Goal: Transaction & Acquisition: Obtain resource

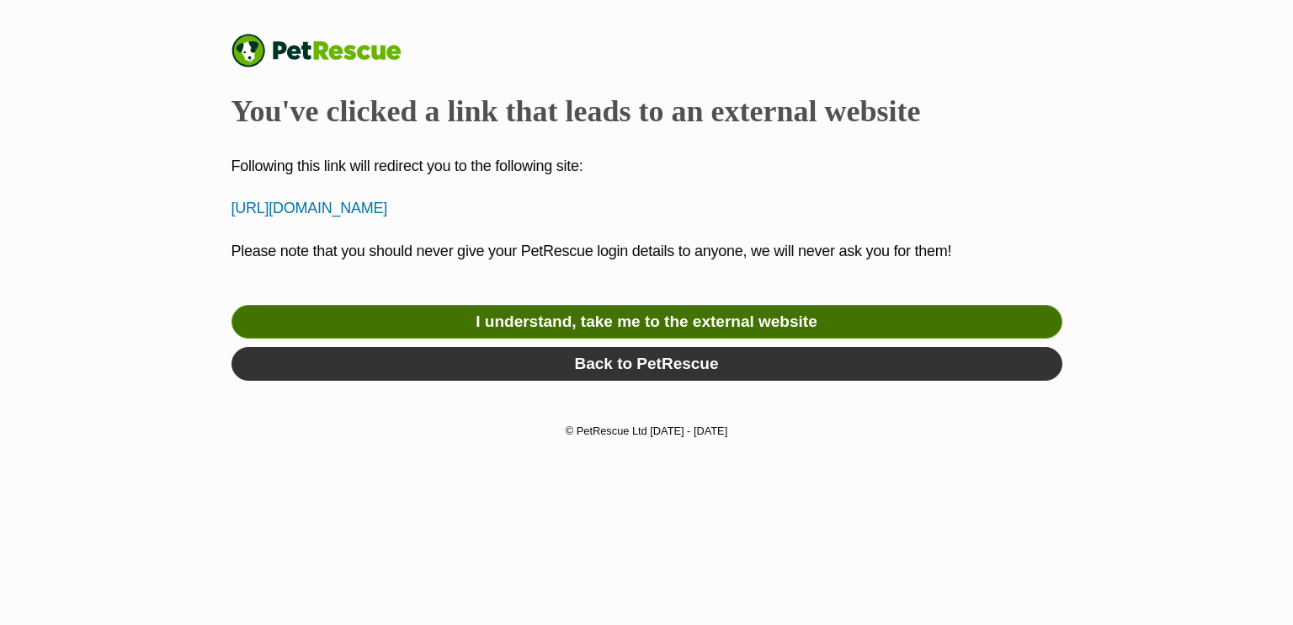
click at [586, 331] on link "I understand, take me to the external website" at bounding box center [647, 322] width 831 height 34
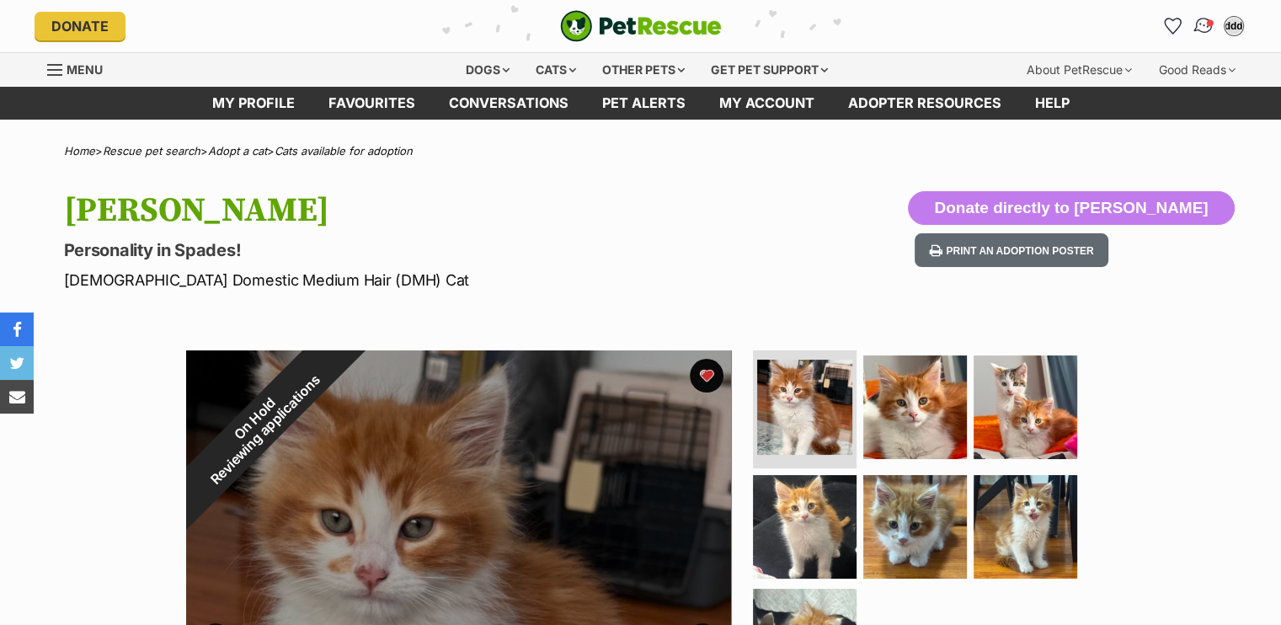
click at [1202, 24] on img "Conversations" at bounding box center [1203, 26] width 23 height 22
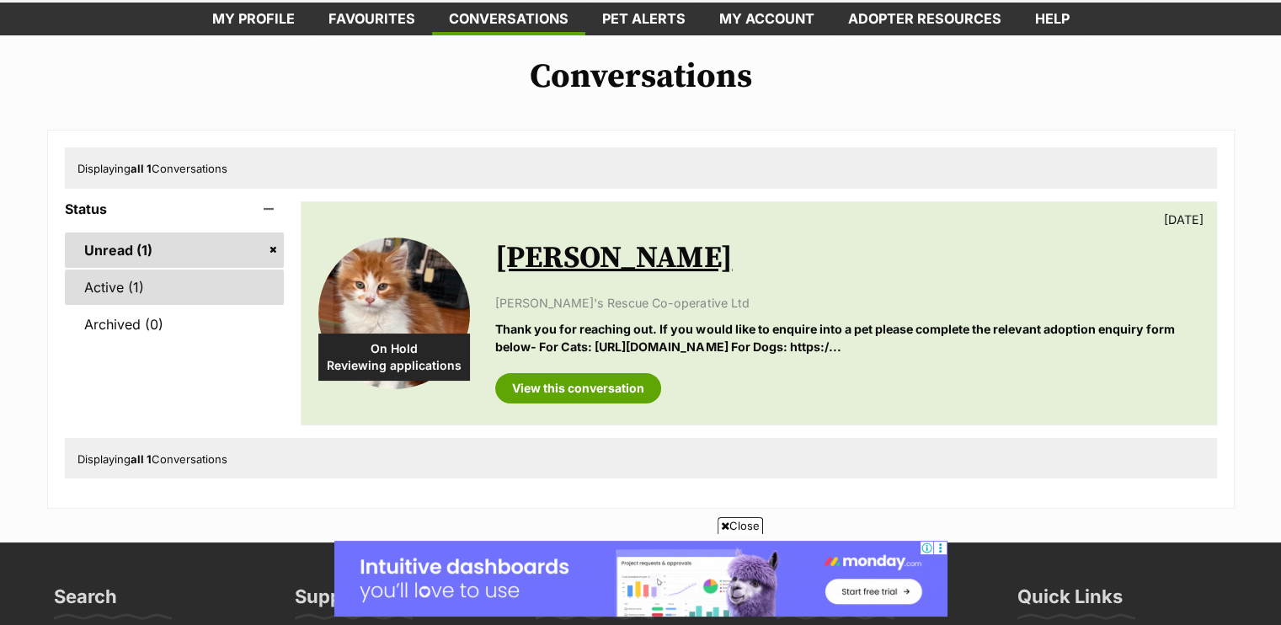
click at [134, 291] on link "Active (1)" at bounding box center [175, 286] width 220 height 35
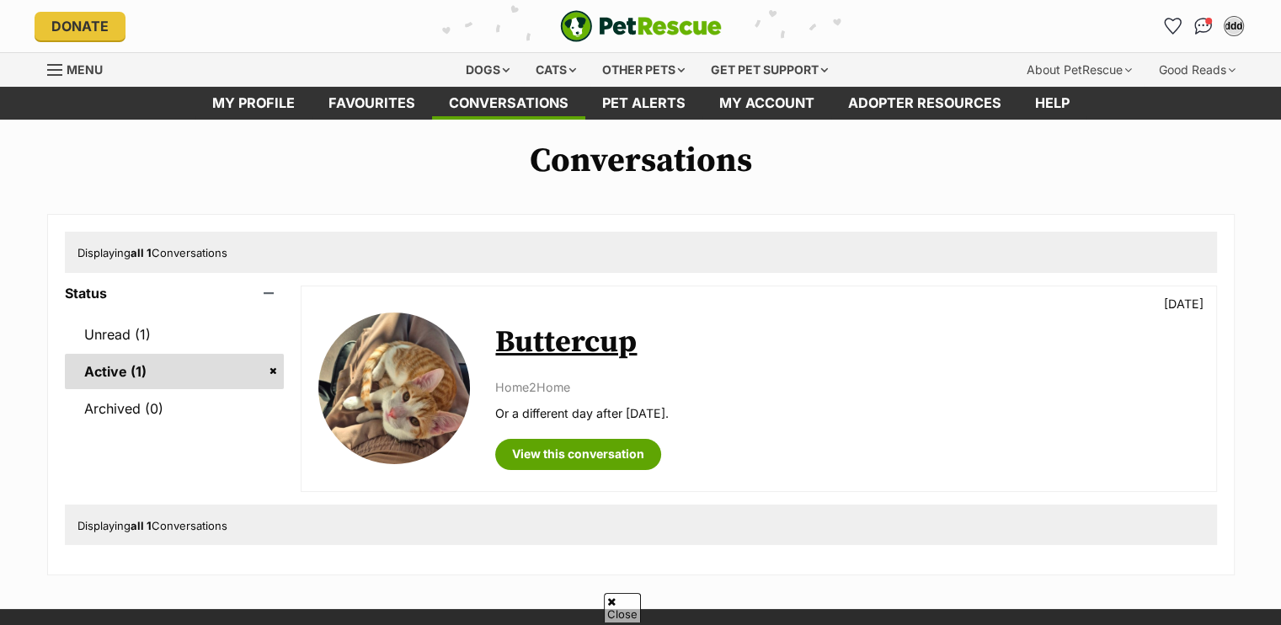
scroll to position [77, 0]
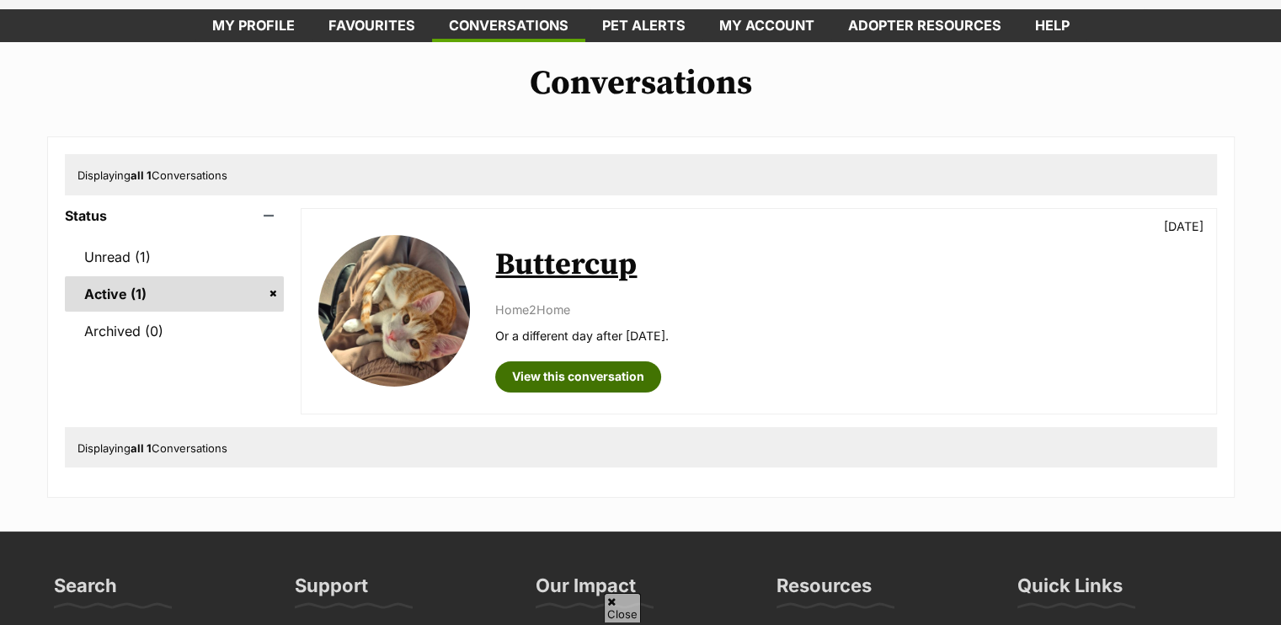
click at [582, 378] on link "View this conversation" at bounding box center [578, 376] width 166 height 30
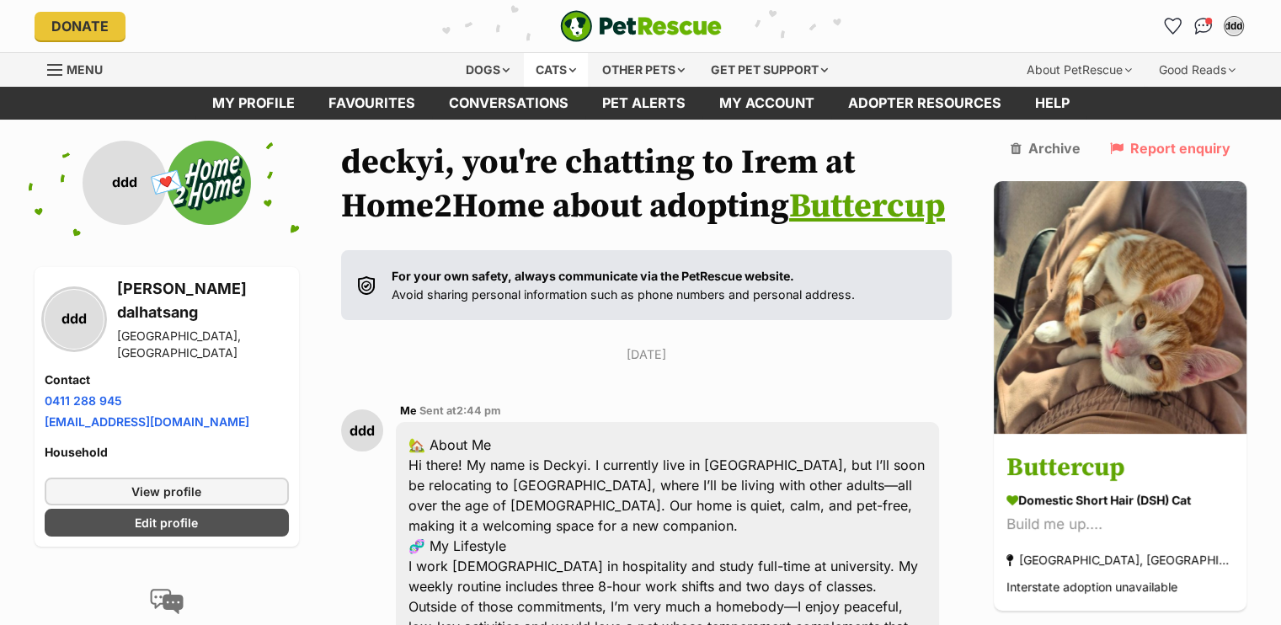
click at [560, 62] on div "Cats" at bounding box center [556, 70] width 64 height 34
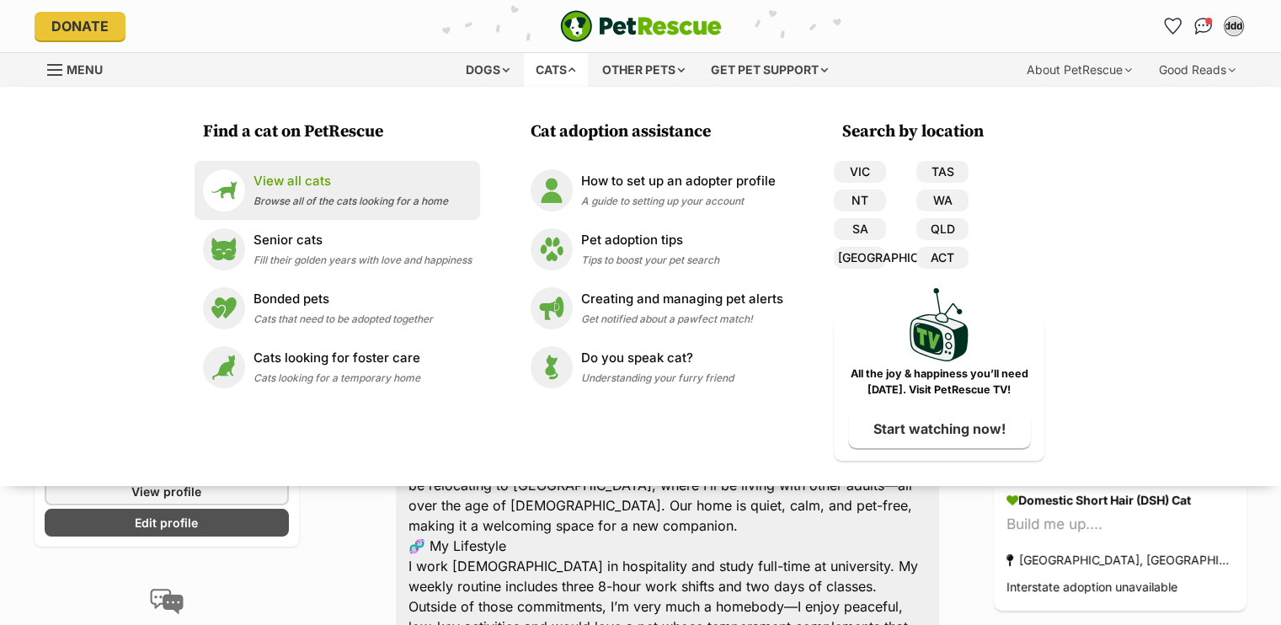
click at [282, 179] on p "View all cats" at bounding box center [350, 181] width 195 height 19
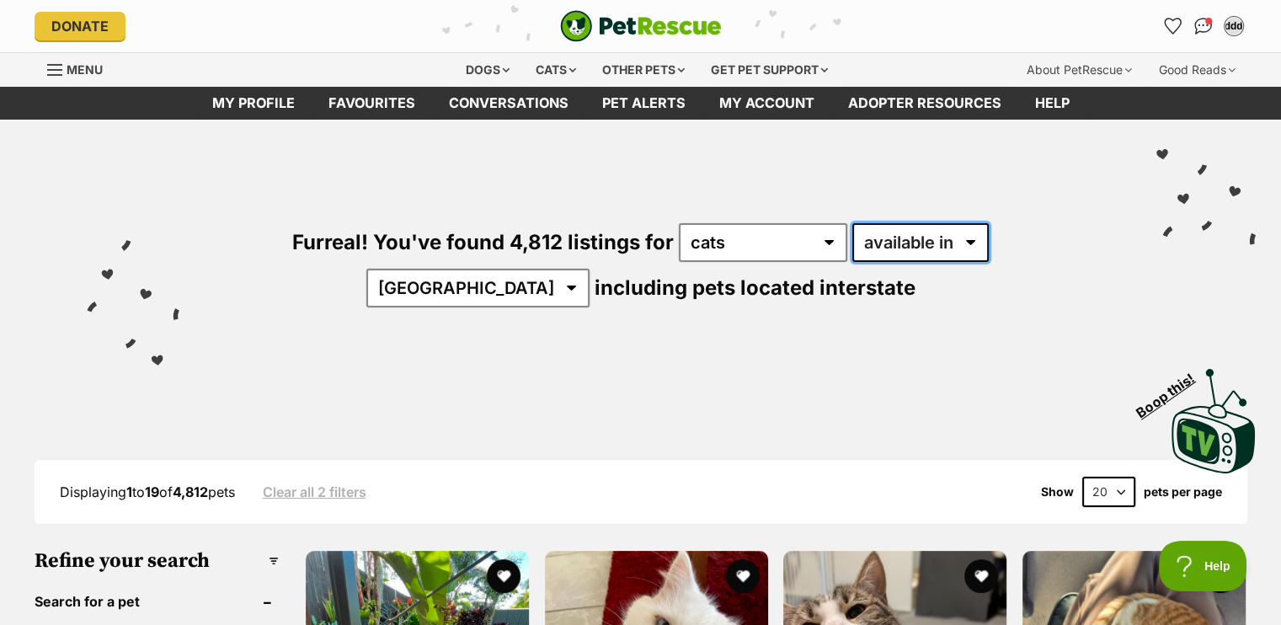
click at [866, 234] on select "available in located in" at bounding box center [920, 242] width 136 height 39
select select "disabled"
click at [852, 223] on select "available in located in" at bounding box center [920, 242] width 136 height 39
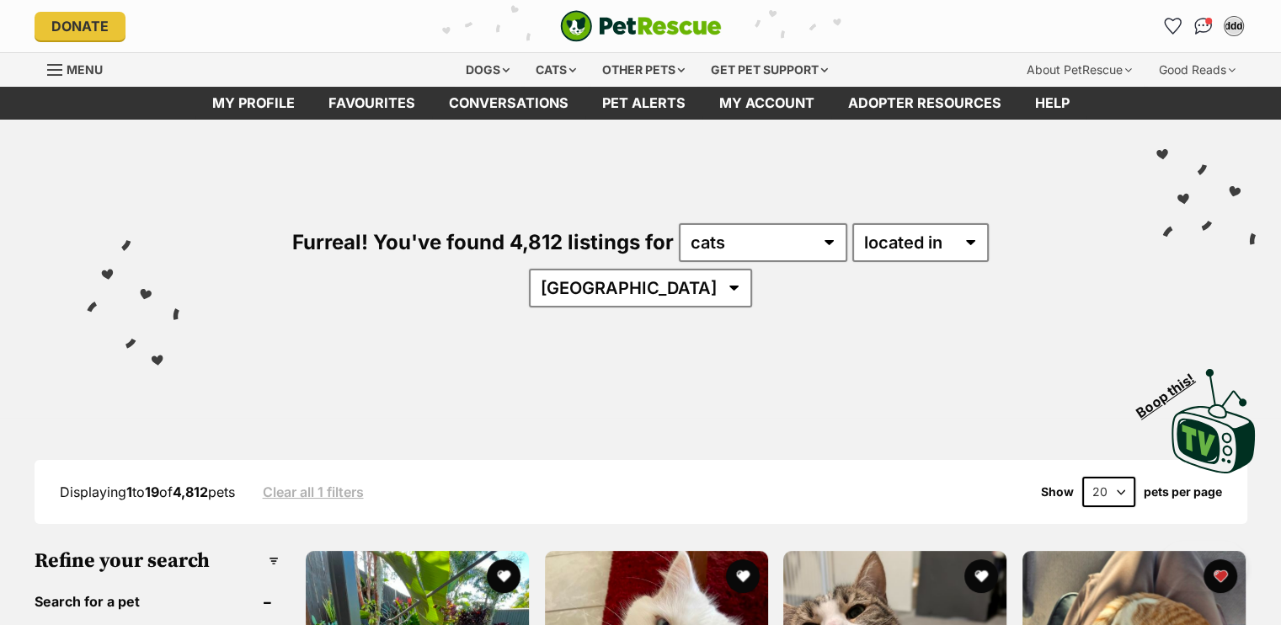
select select "[GEOGRAPHIC_DATA]"
click at [752, 269] on select "Australia ACT NSW NT QLD SA TAS VIC WA" at bounding box center [640, 288] width 223 height 39
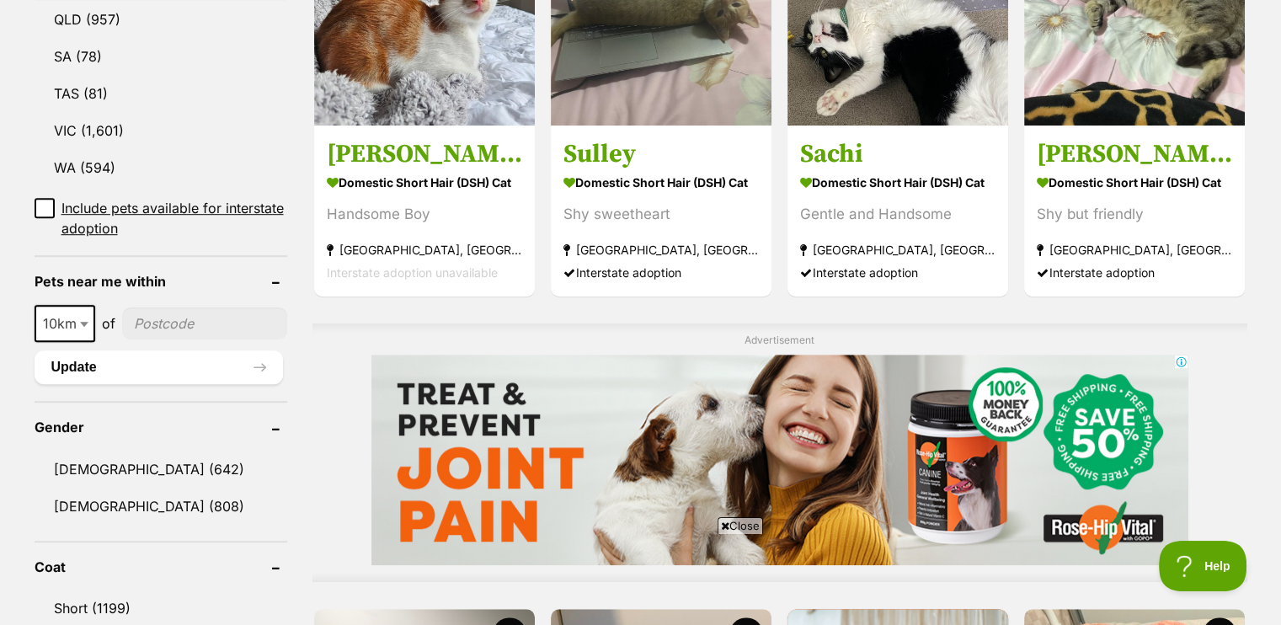
scroll to position [1132, 0]
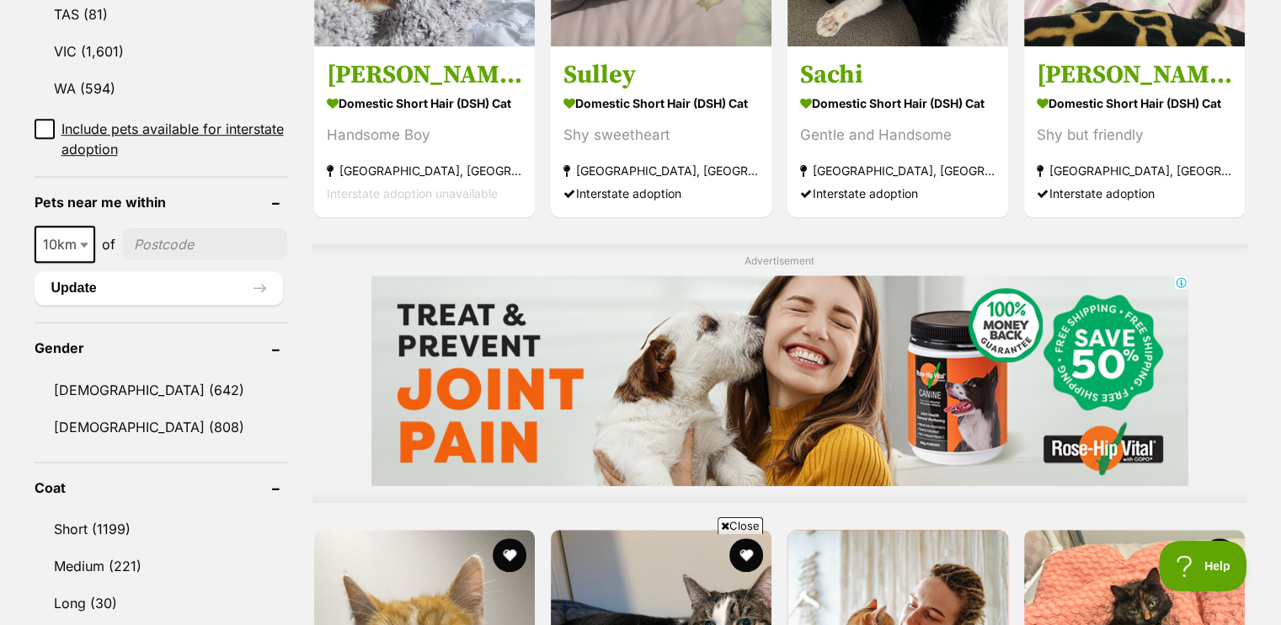
click at [155, 228] on input"] "postcode" at bounding box center [204, 244] width 165 height 32
type input"] "2036"
click at [187, 271] on button "Update" at bounding box center [159, 288] width 248 height 34
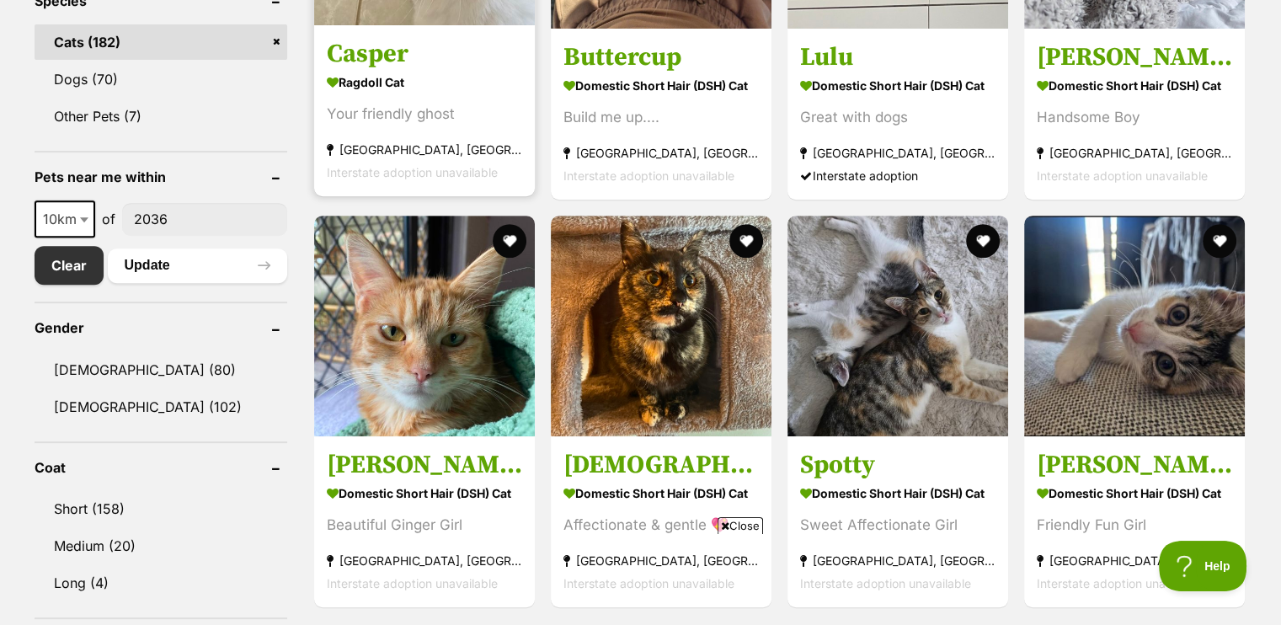
scroll to position [697, 0]
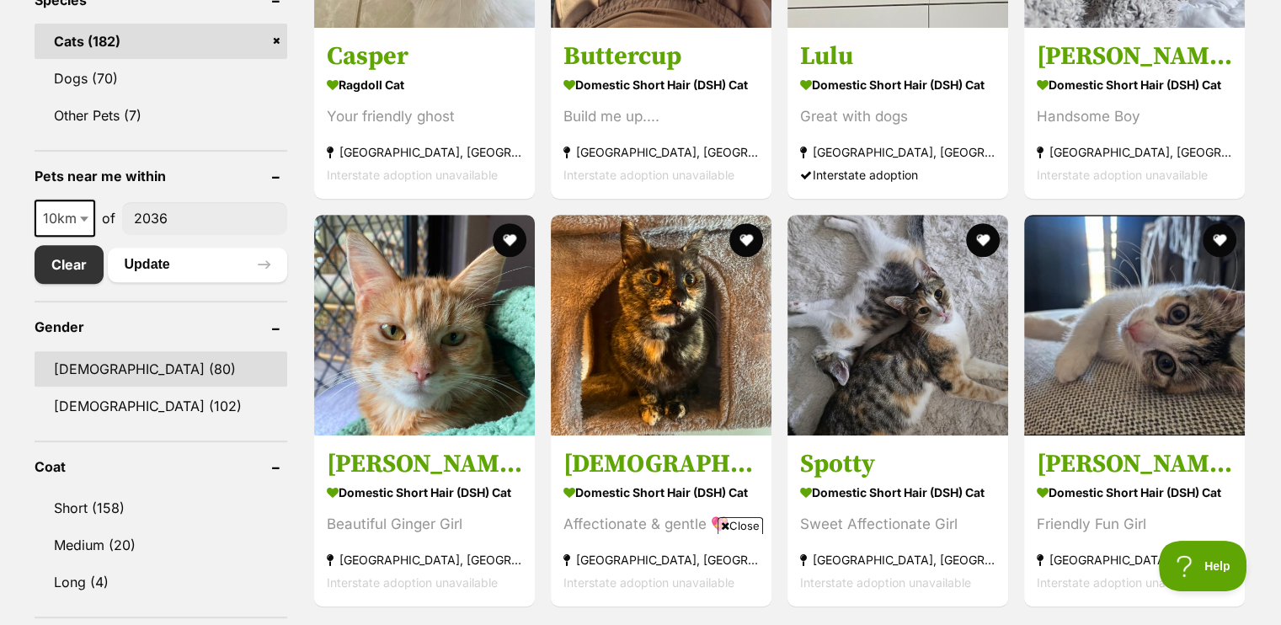
click at [101, 367] on link "[DEMOGRAPHIC_DATA] (80)" at bounding box center [161, 368] width 253 height 35
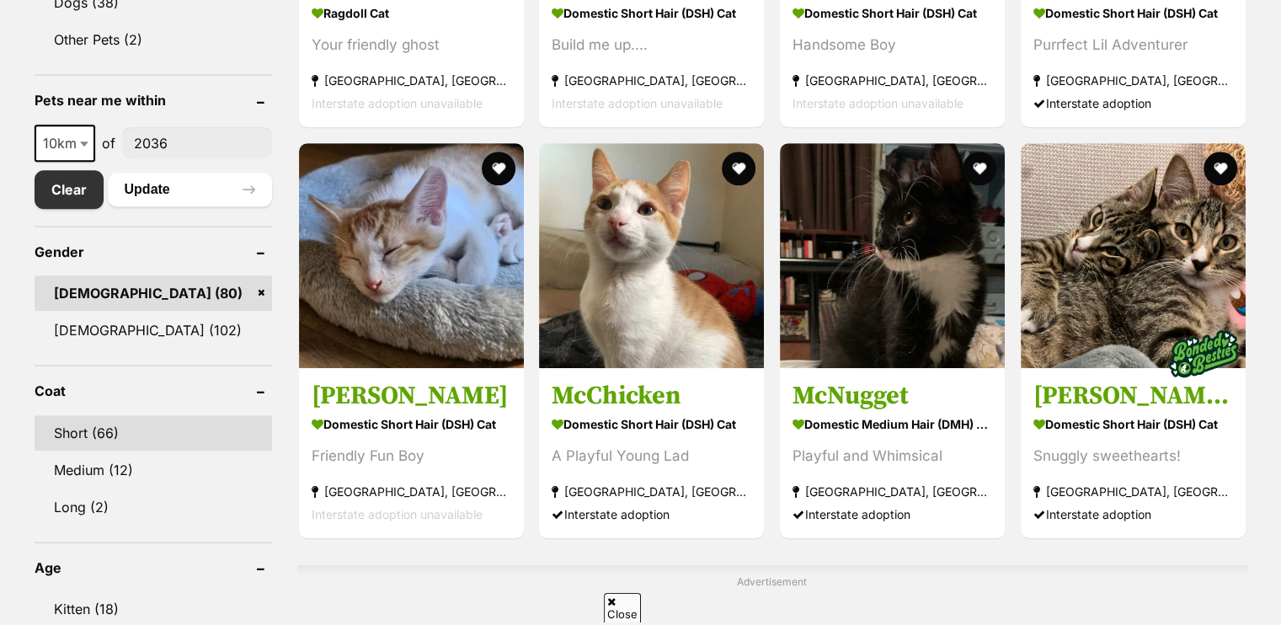
click at [93, 415] on link "Short (66)" at bounding box center [153, 432] width 237 height 35
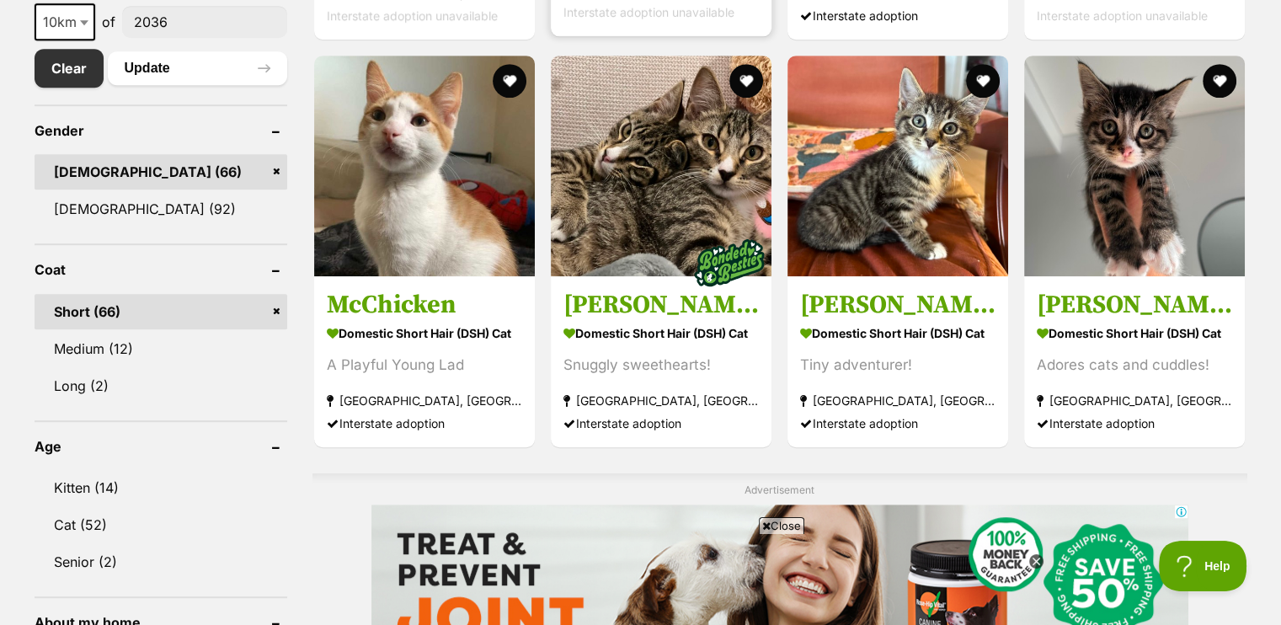
scroll to position [847, 0]
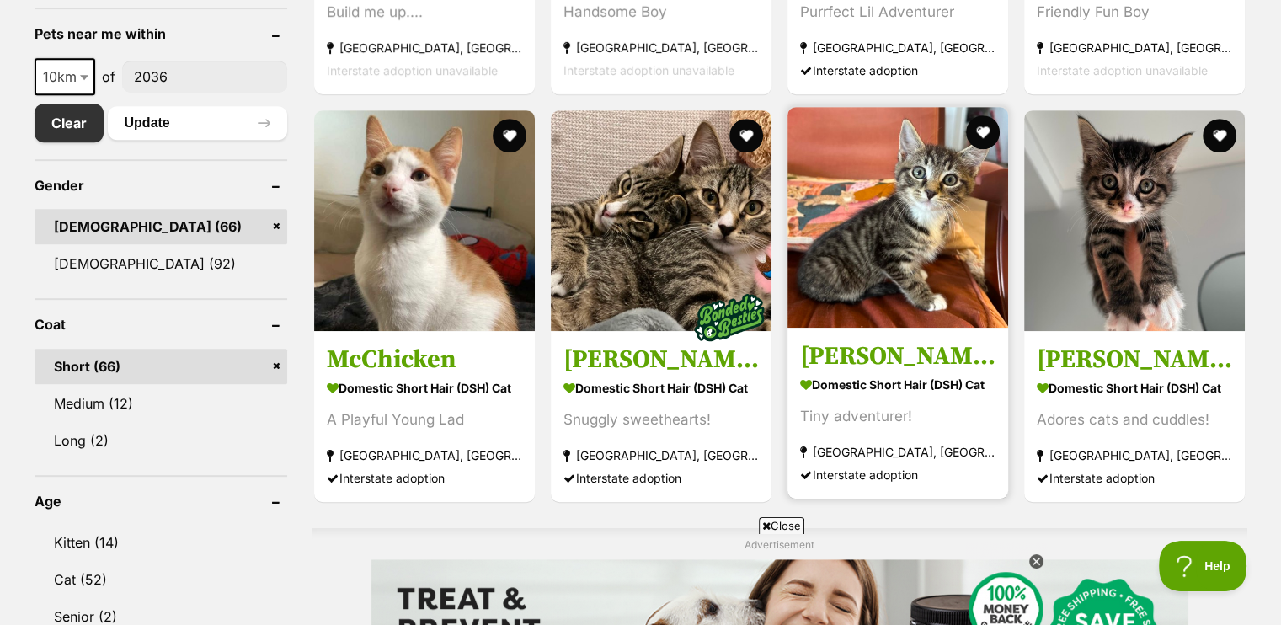
click at [881, 240] on img at bounding box center [897, 217] width 221 height 221
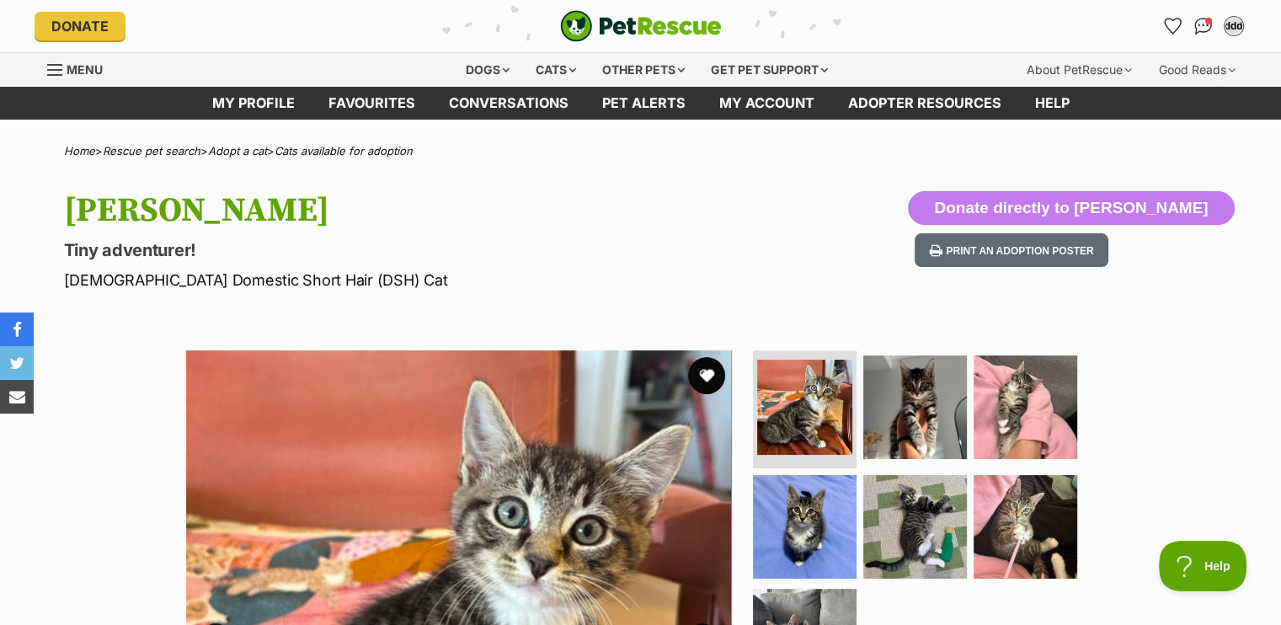
click at [707, 368] on button "favourite" at bounding box center [706, 375] width 37 height 37
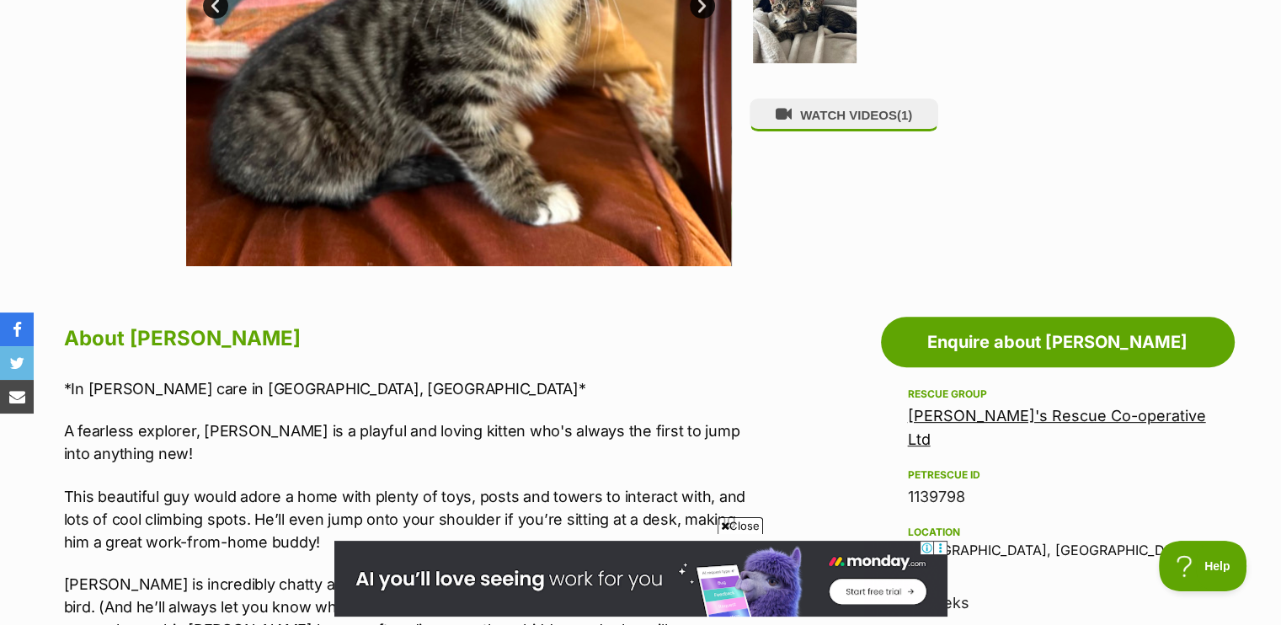
scroll to position [559, 0]
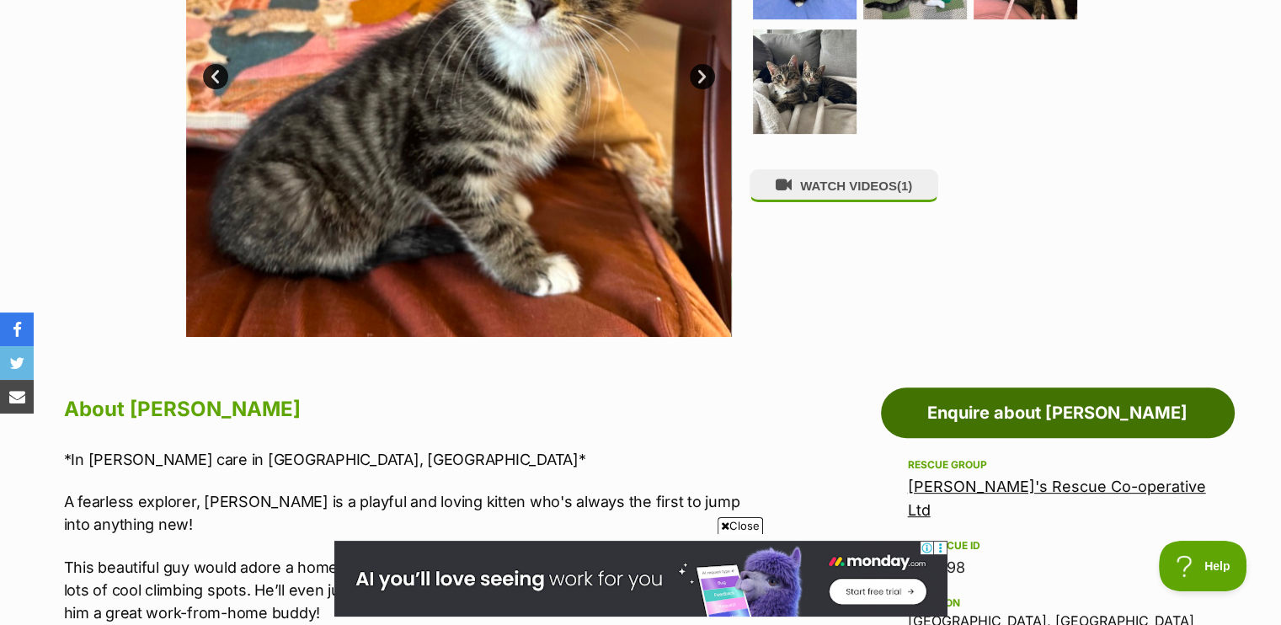
click at [993, 414] on link "Enquire about Bernard" at bounding box center [1058, 412] width 354 height 51
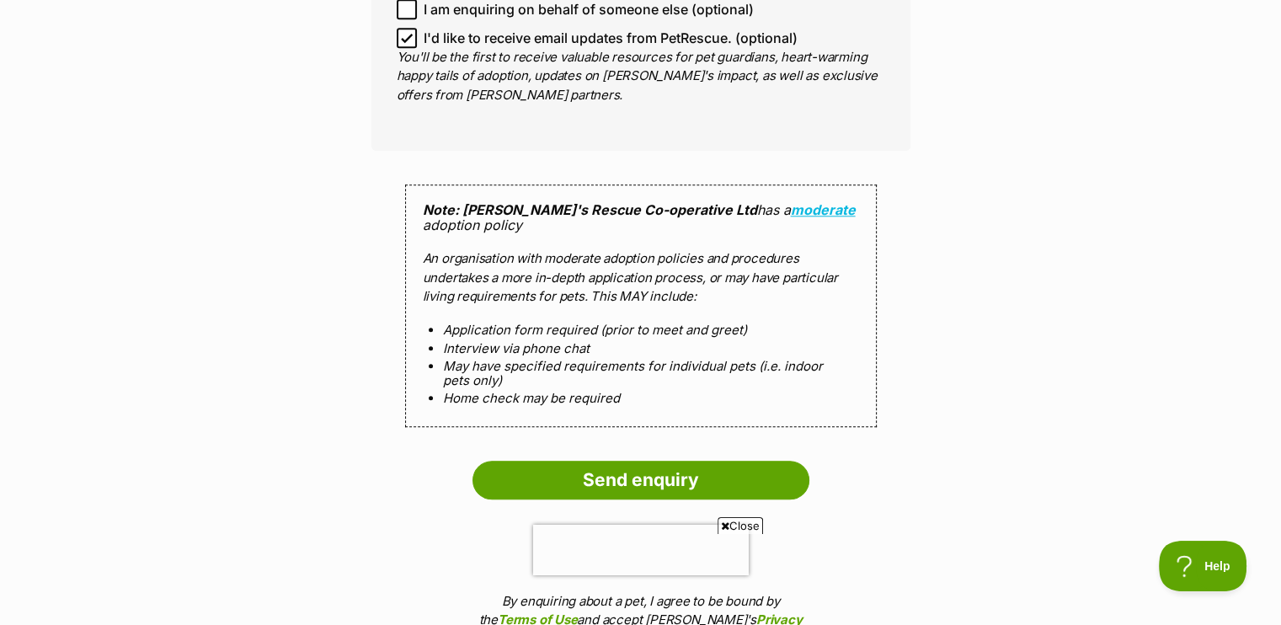
scroll to position [1681, 0]
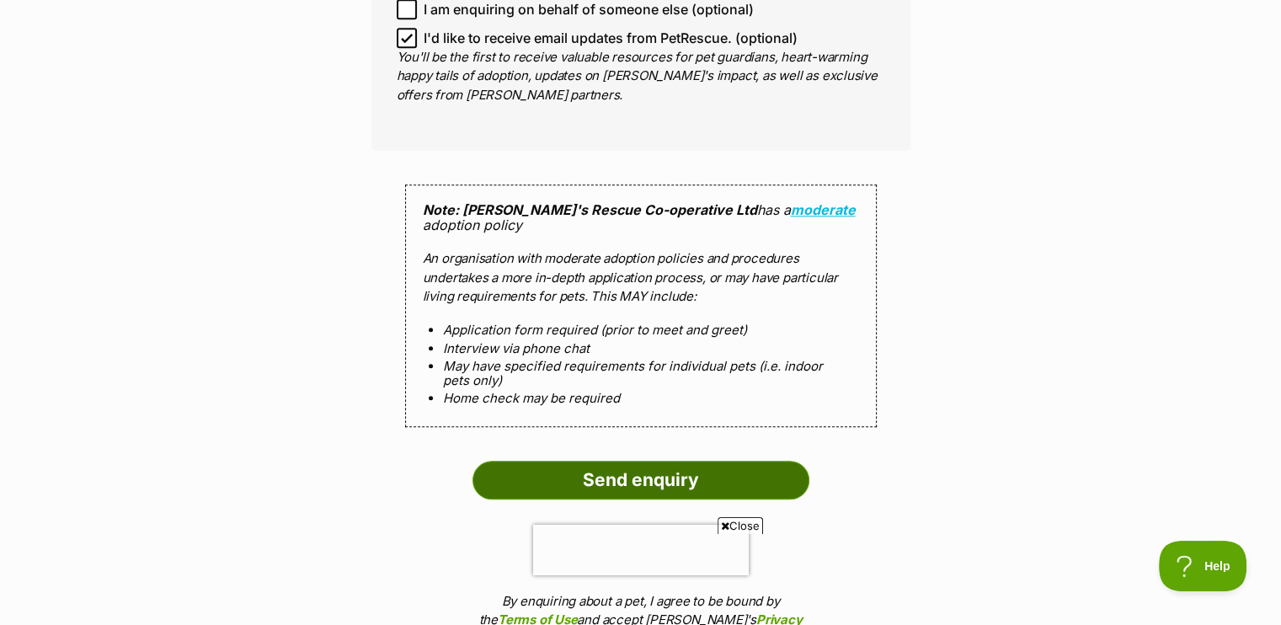
click at [573, 461] on input "Send enquiry" at bounding box center [640, 480] width 337 height 39
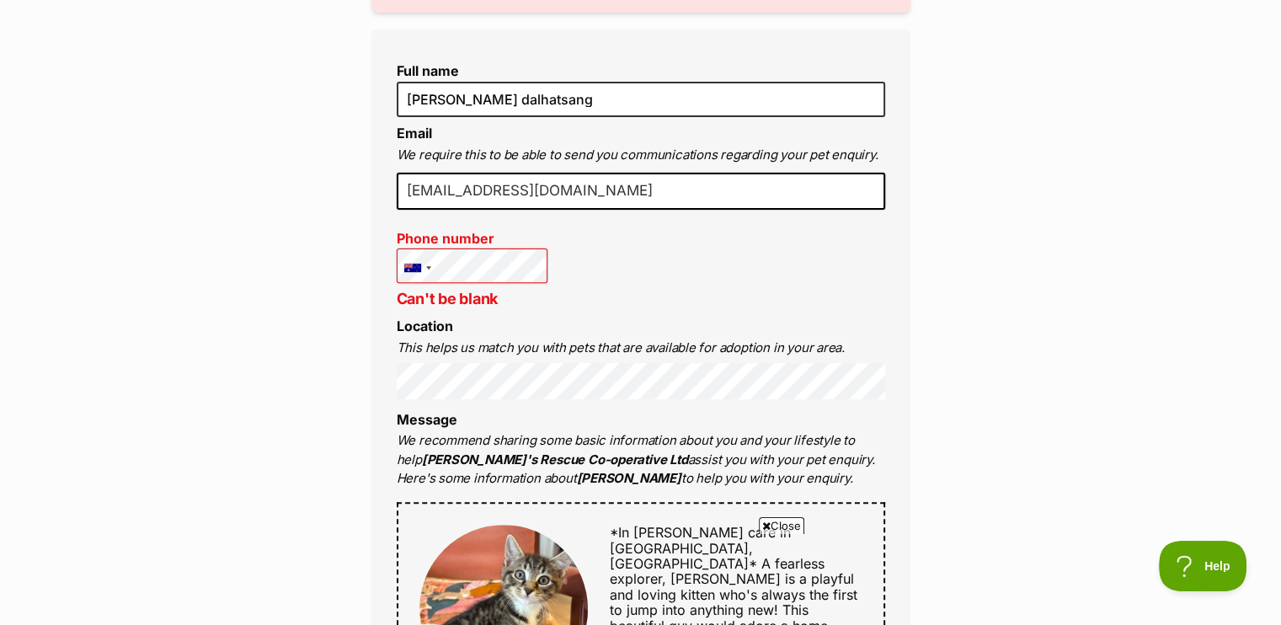
scroll to position [538, 0]
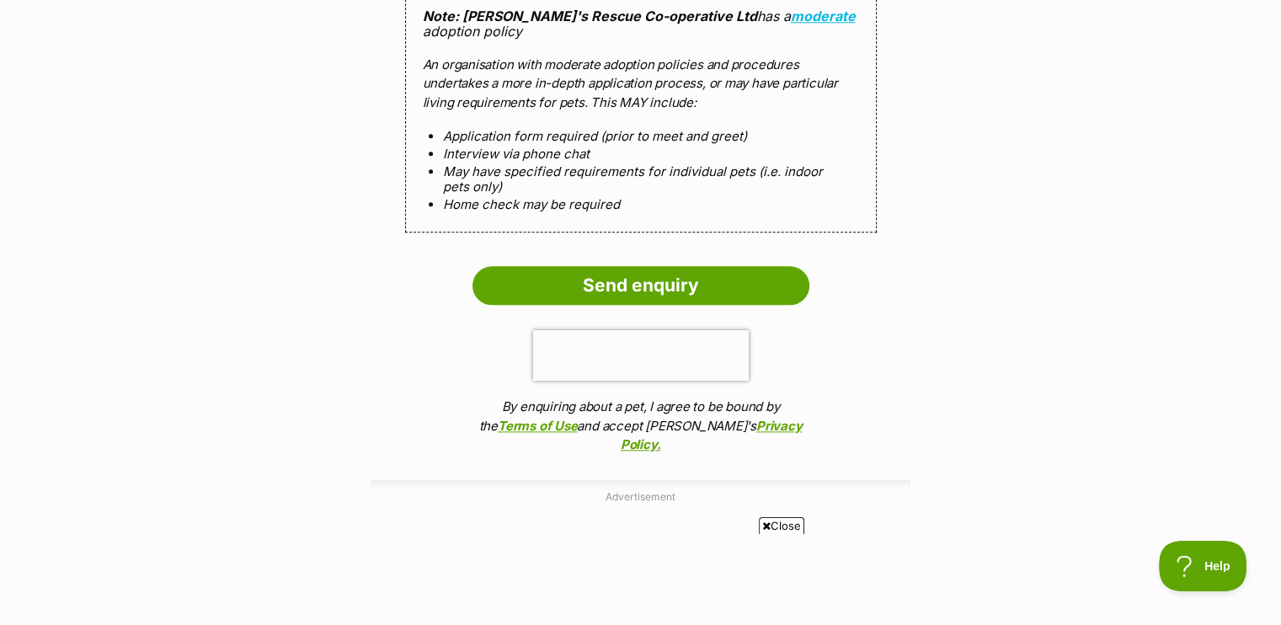
scroll to position [2057, 0]
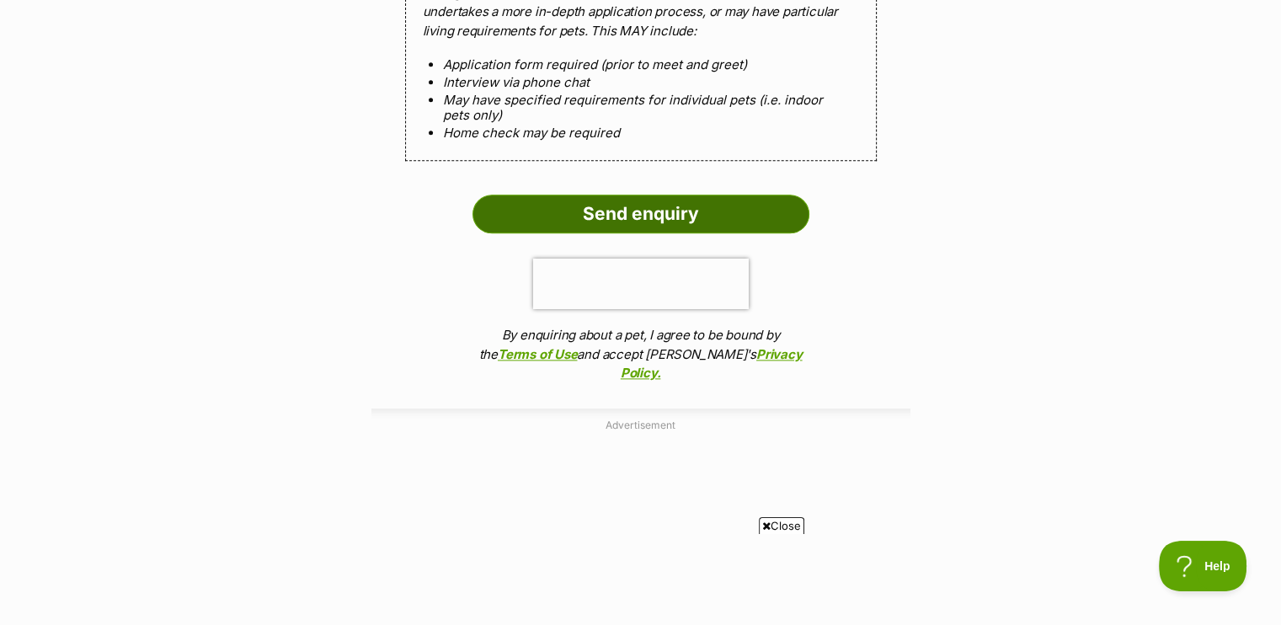
click at [628, 195] on input "Send enquiry" at bounding box center [640, 214] width 337 height 39
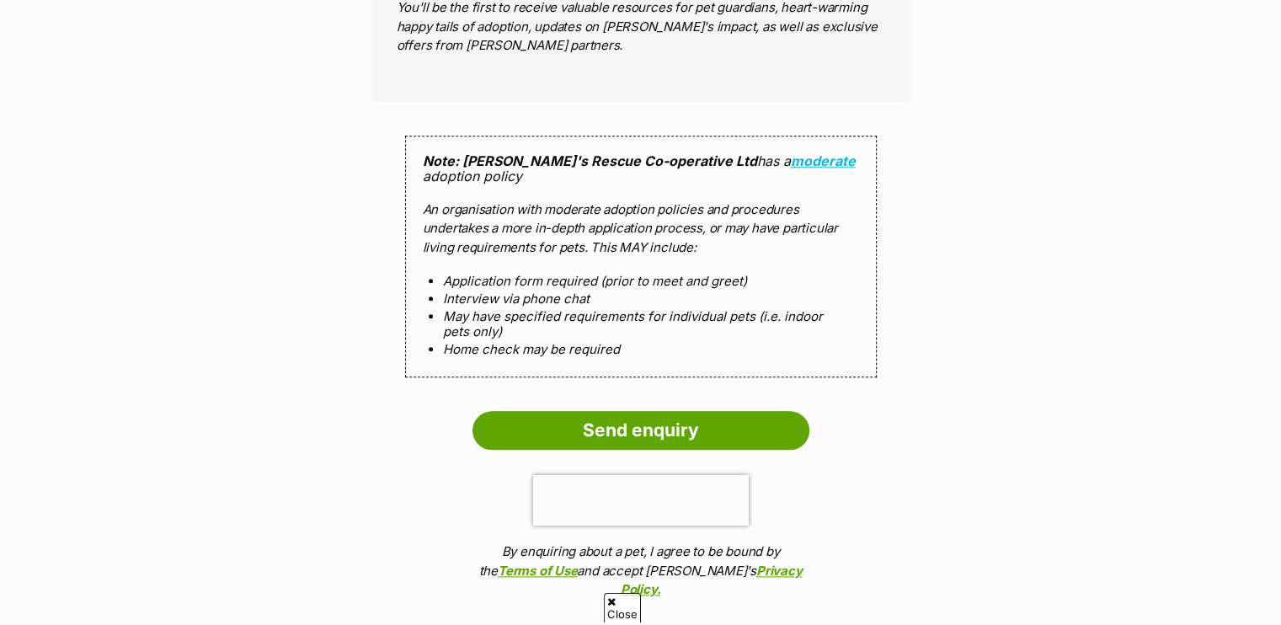
scroll to position [1949, 0]
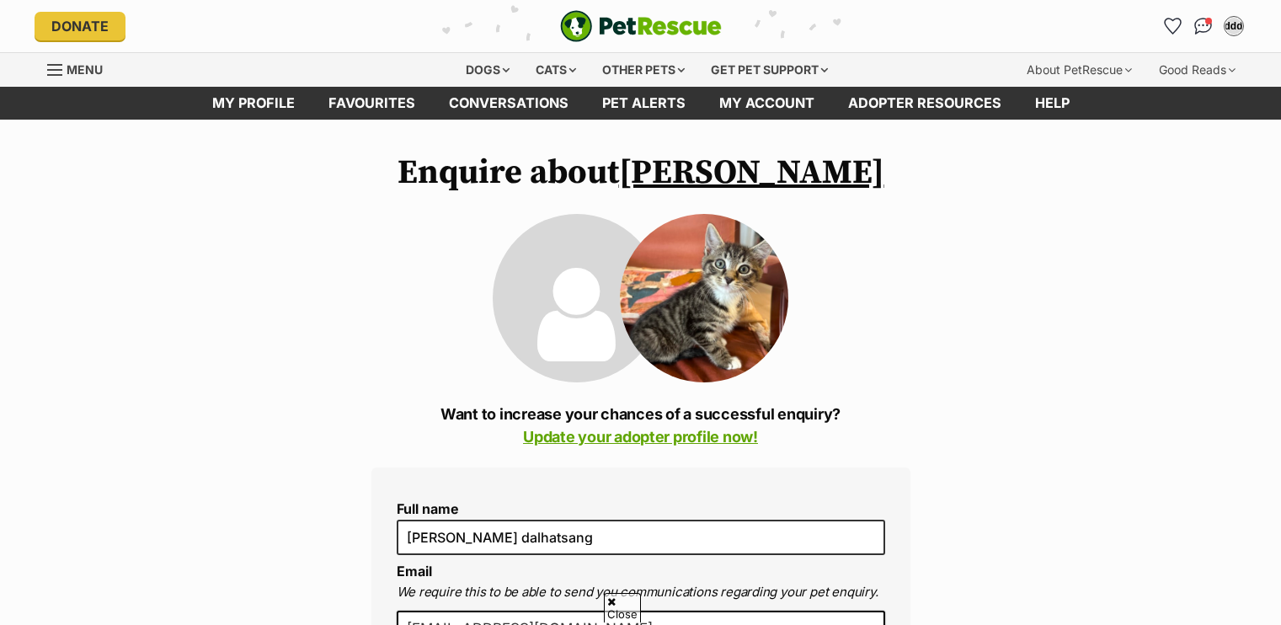
scroll to position [1446, 0]
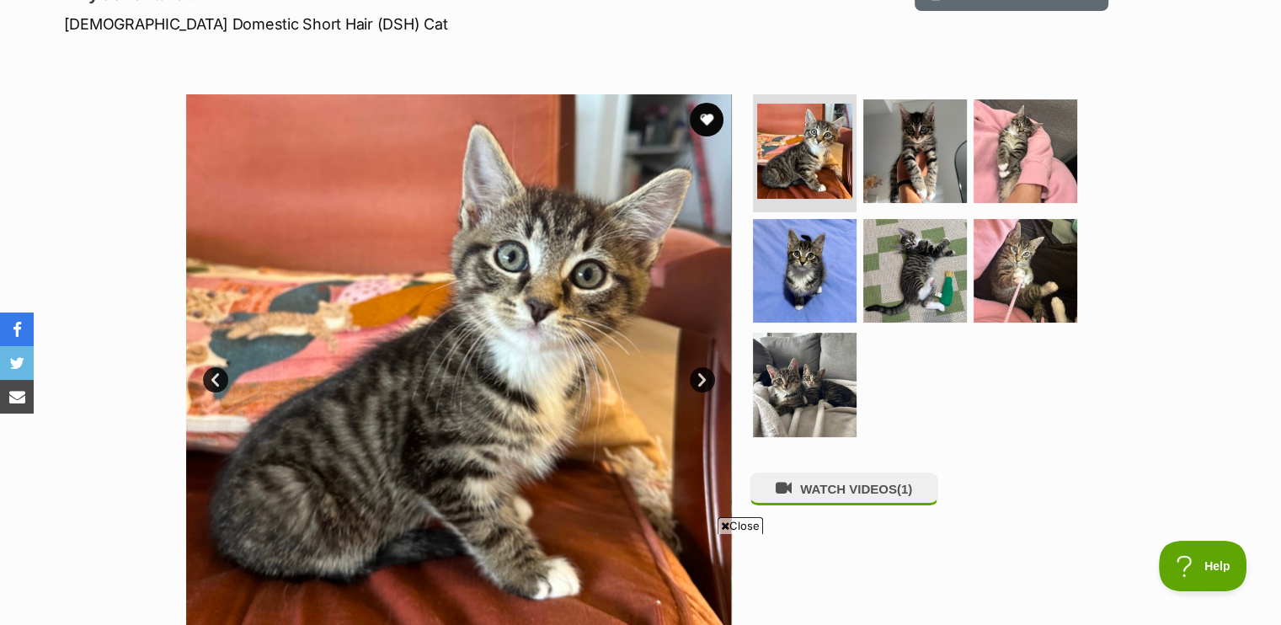
scroll to position [256, 0]
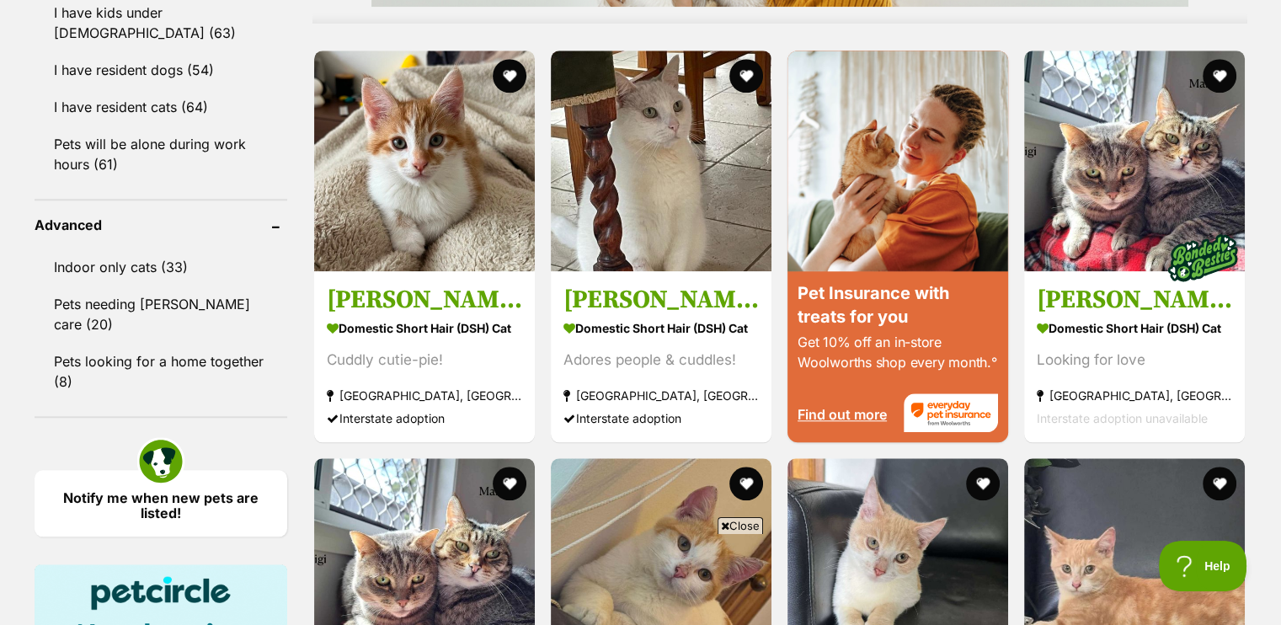
scroll to position [1611, 0]
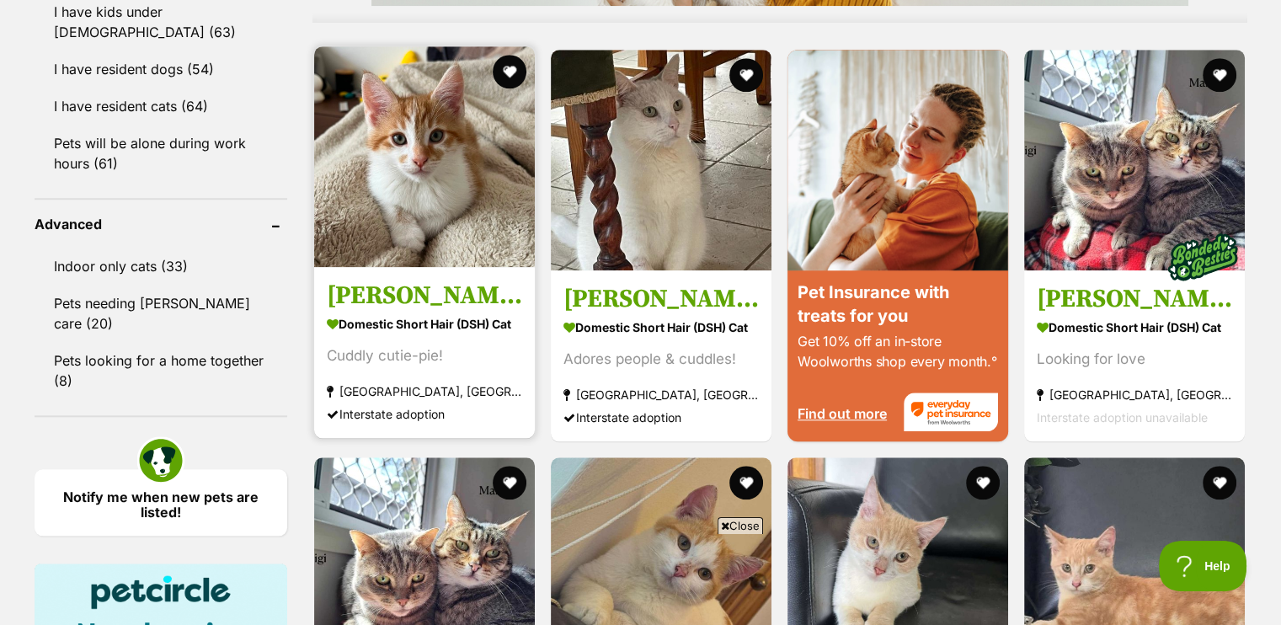
click at [392, 203] on img at bounding box center [424, 156] width 221 height 221
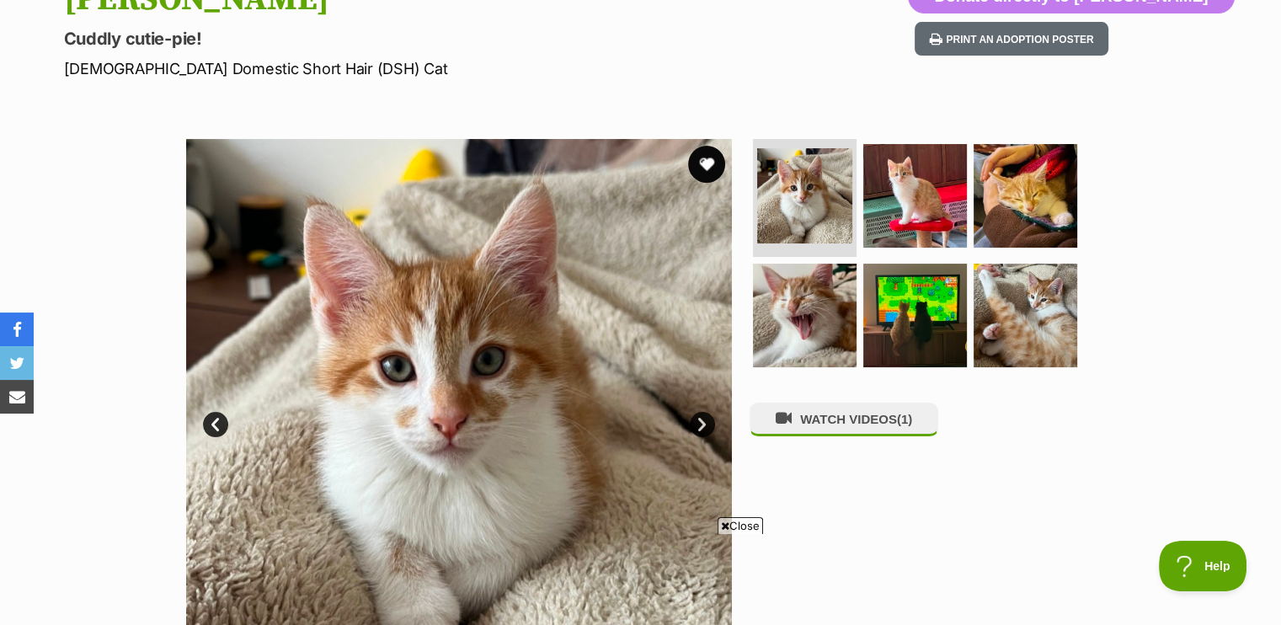
click at [712, 167] on button "favourite" at bounding box center [706, 164] width 37 height 37
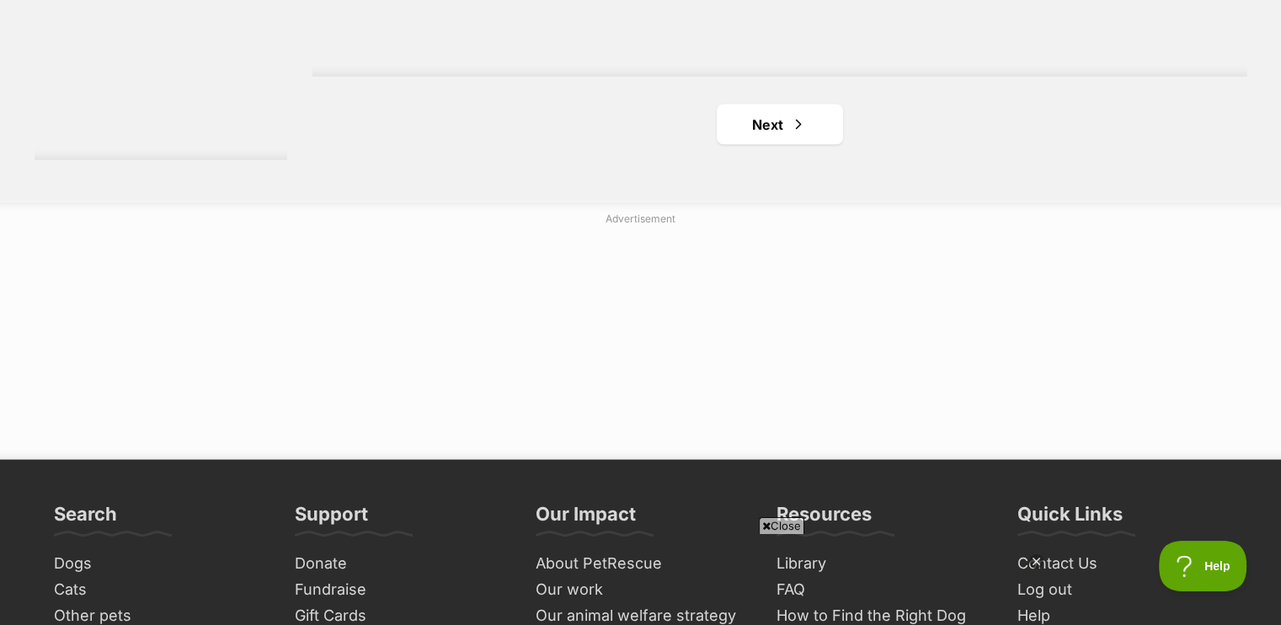
scroll to position [3252, 0]
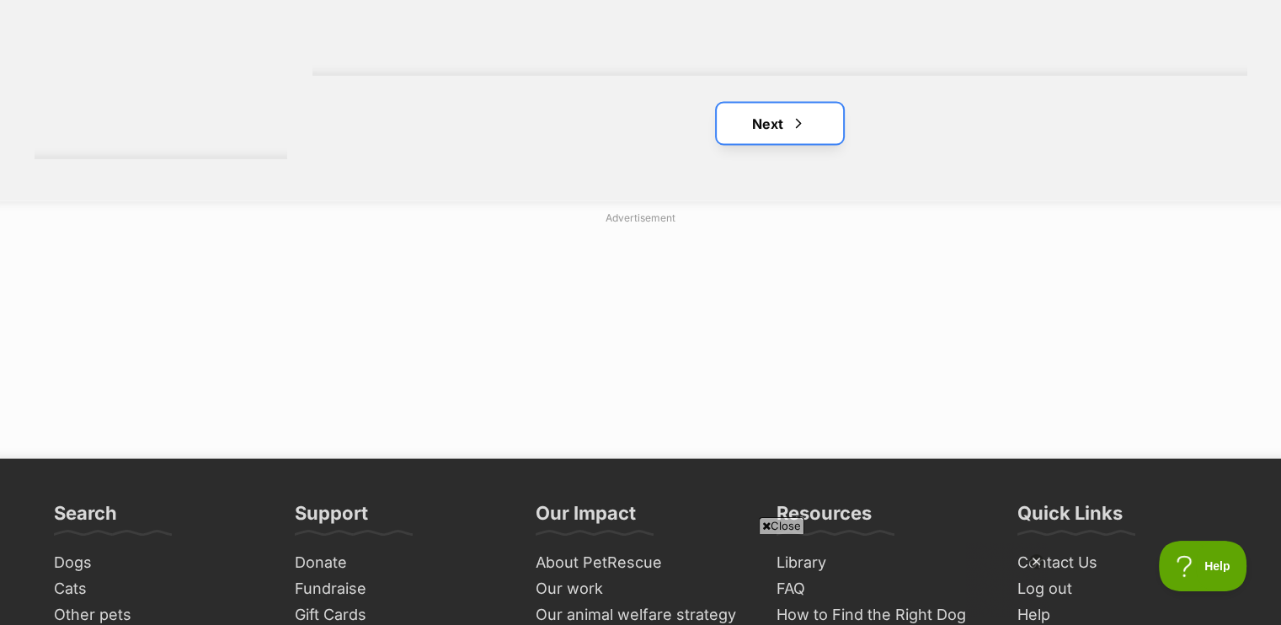
click at [799, 129] on link "Next" at bounding box center [780, 124] width 126 height 40
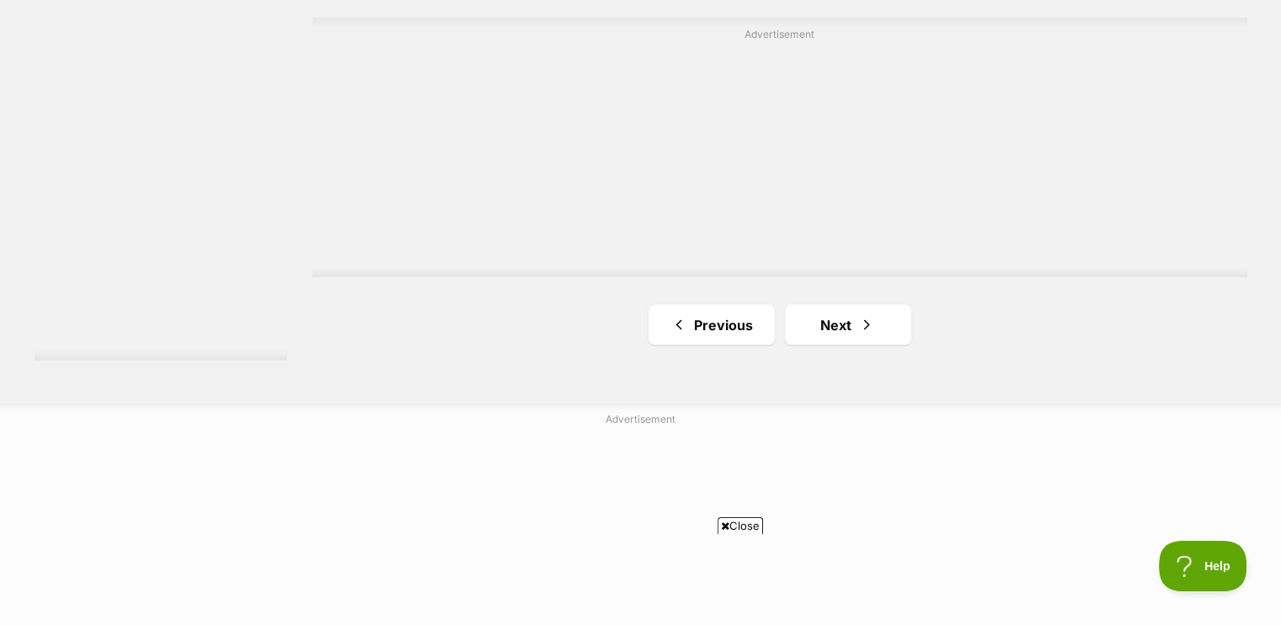
scroll to position [3052, 0]
click at [867, 334] on link "Next" at bounding box center [848, 324] width 126 height 40
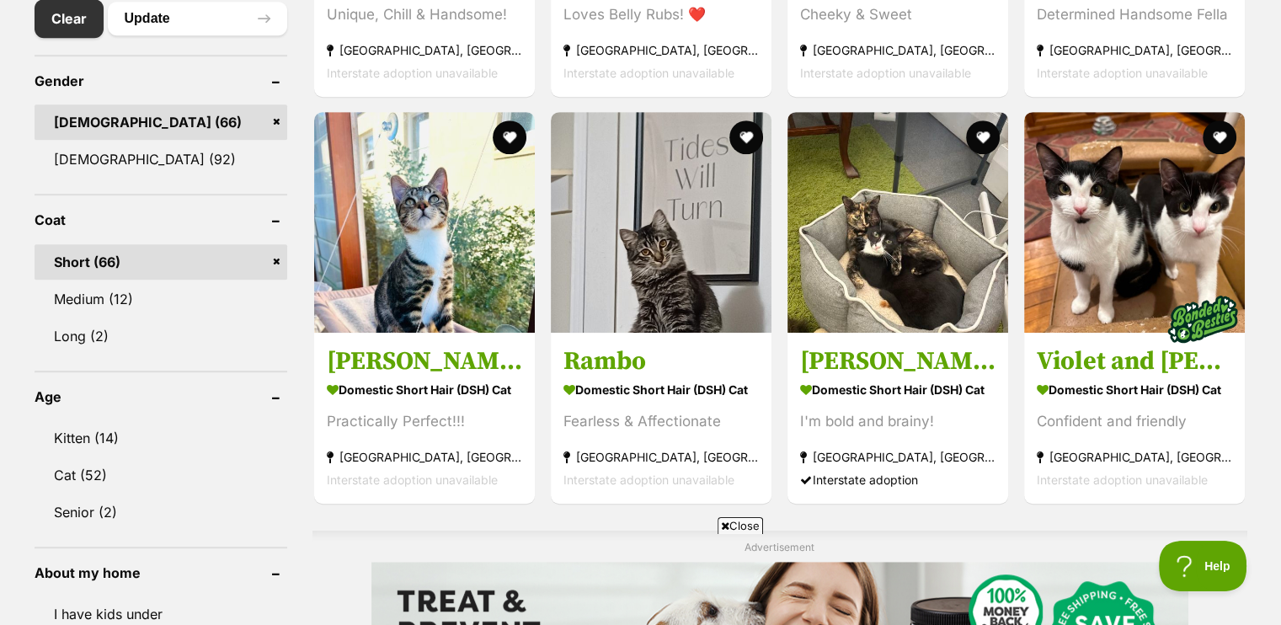
scroll to position [1023, 0]
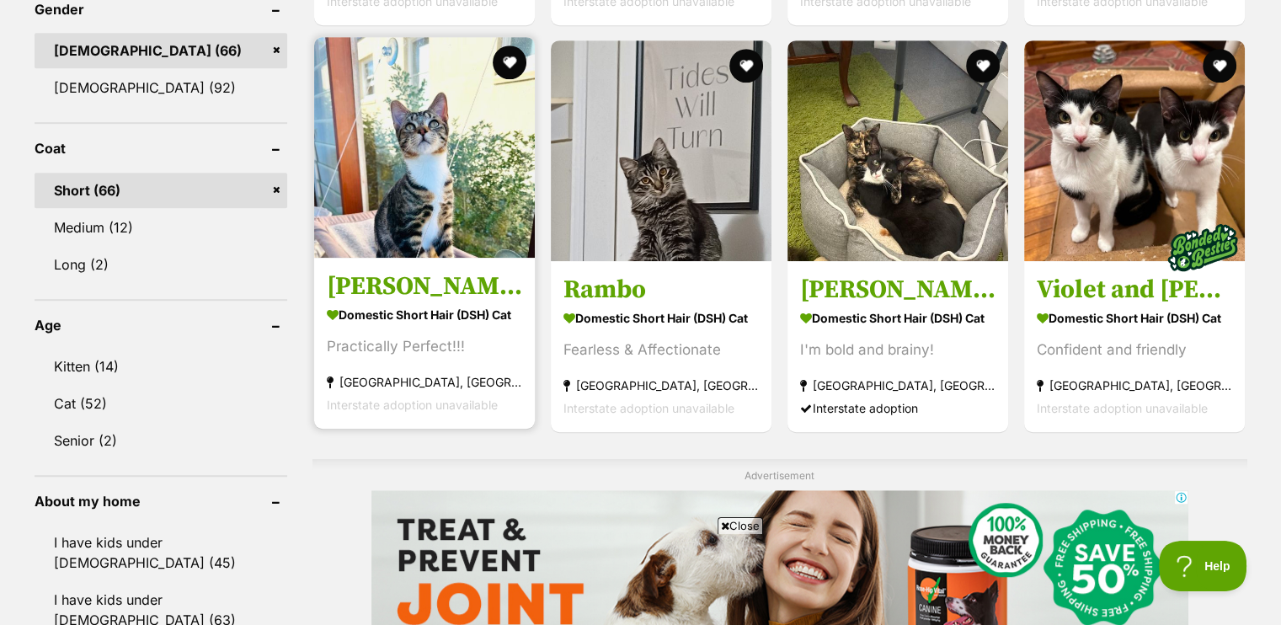
click at [414, 173] on img at bounding box center [424, 147] width 221 height 221
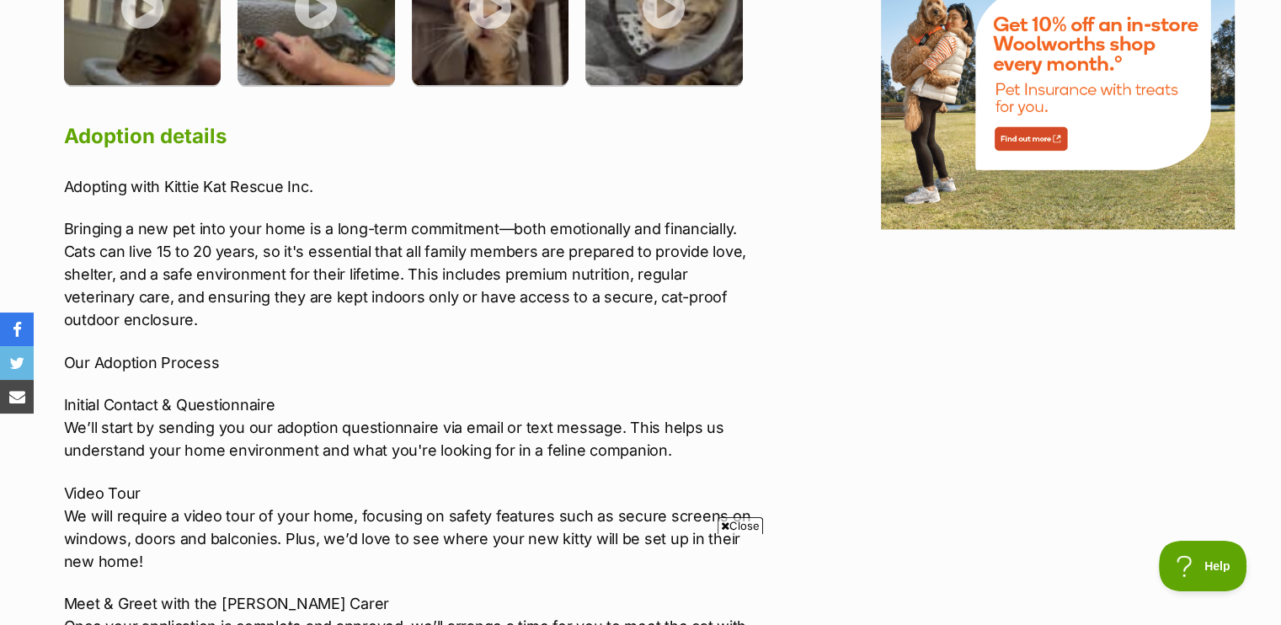
scroll to position [2280, 0]
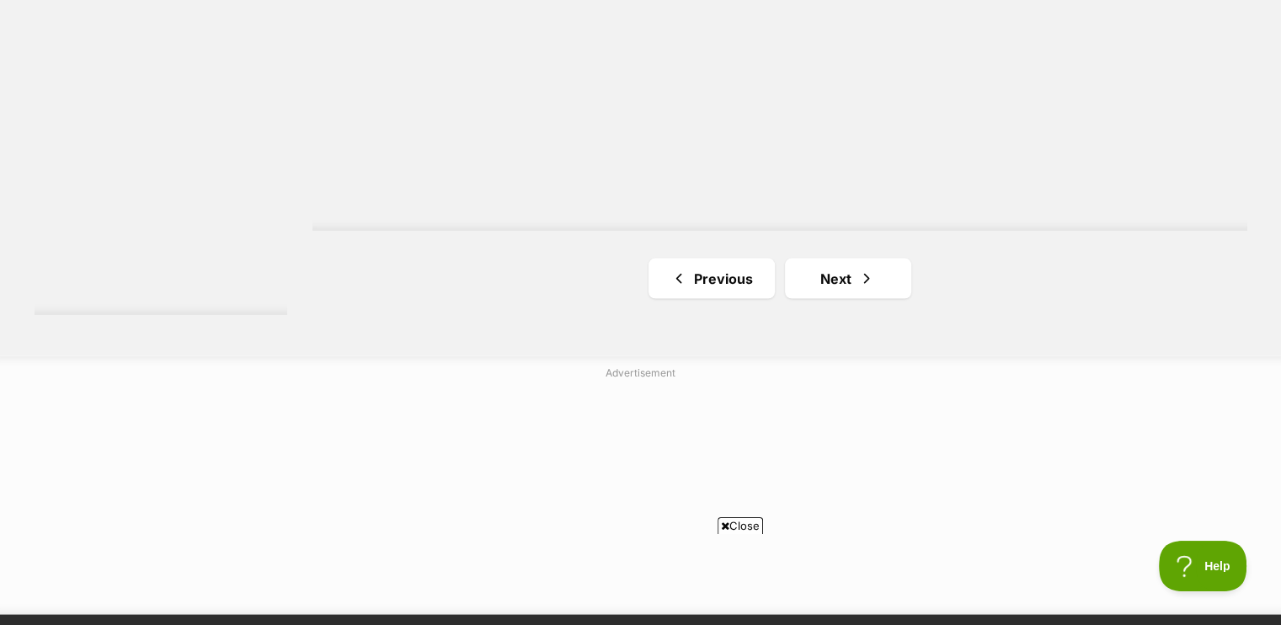
scroll to position [3331, 0]
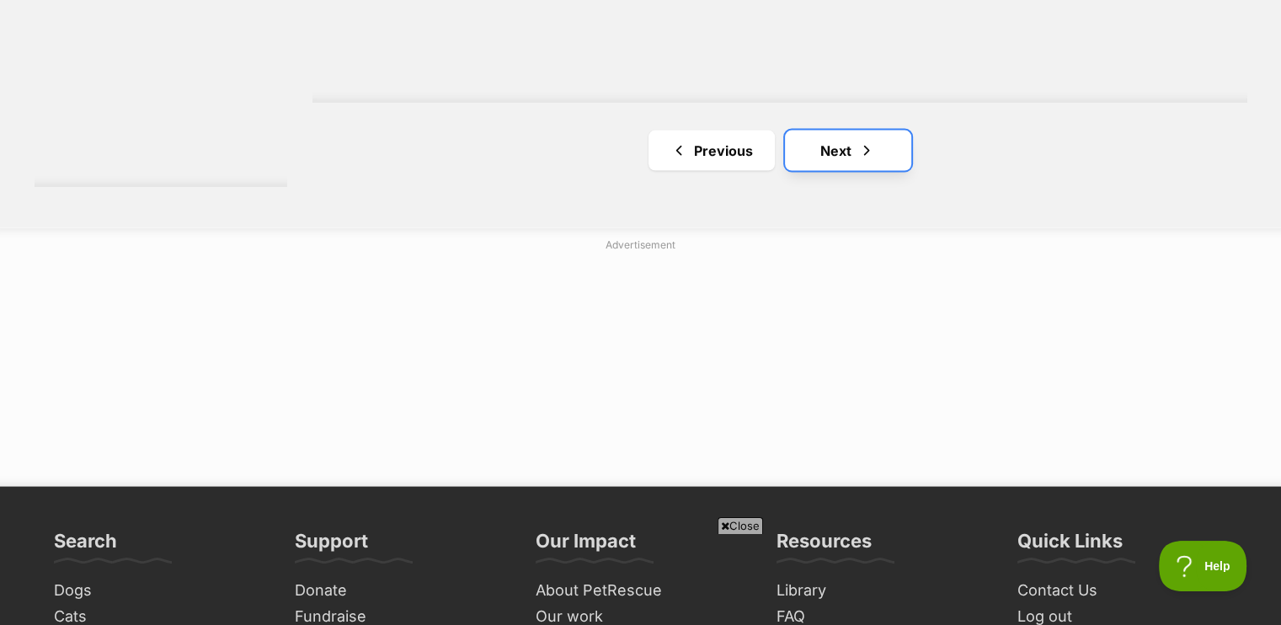
click at [846, 142] on link "Next" at bounding box center [848, 151] width 126 height 40
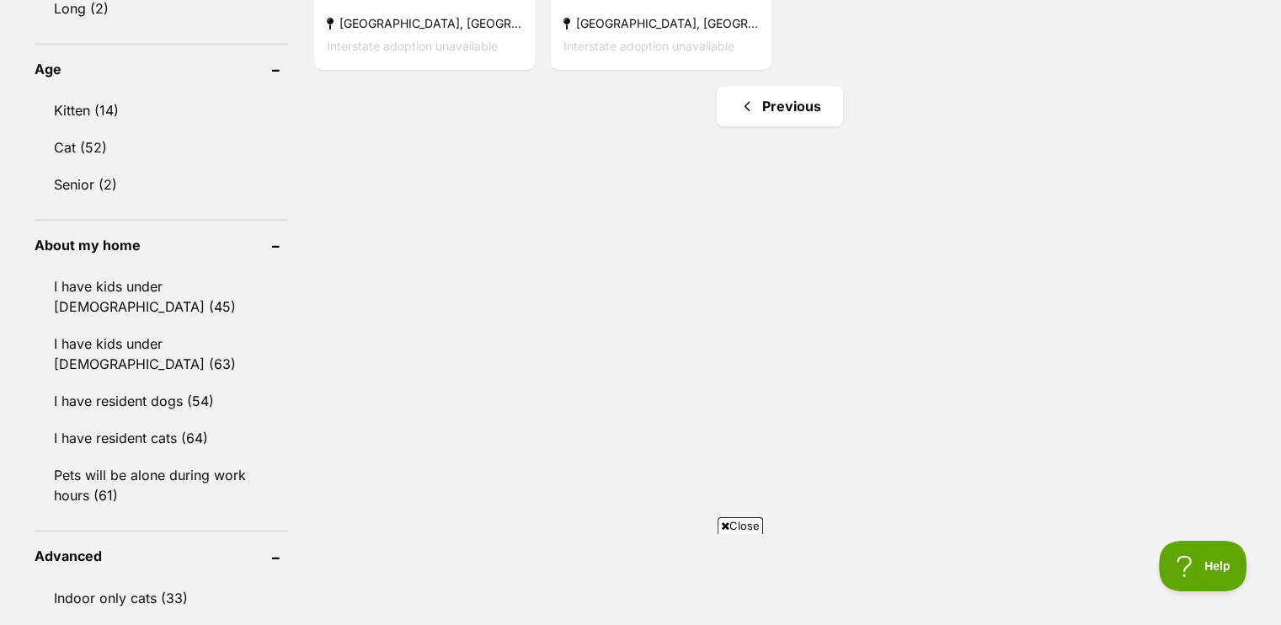
scroll to position [1198, 0]
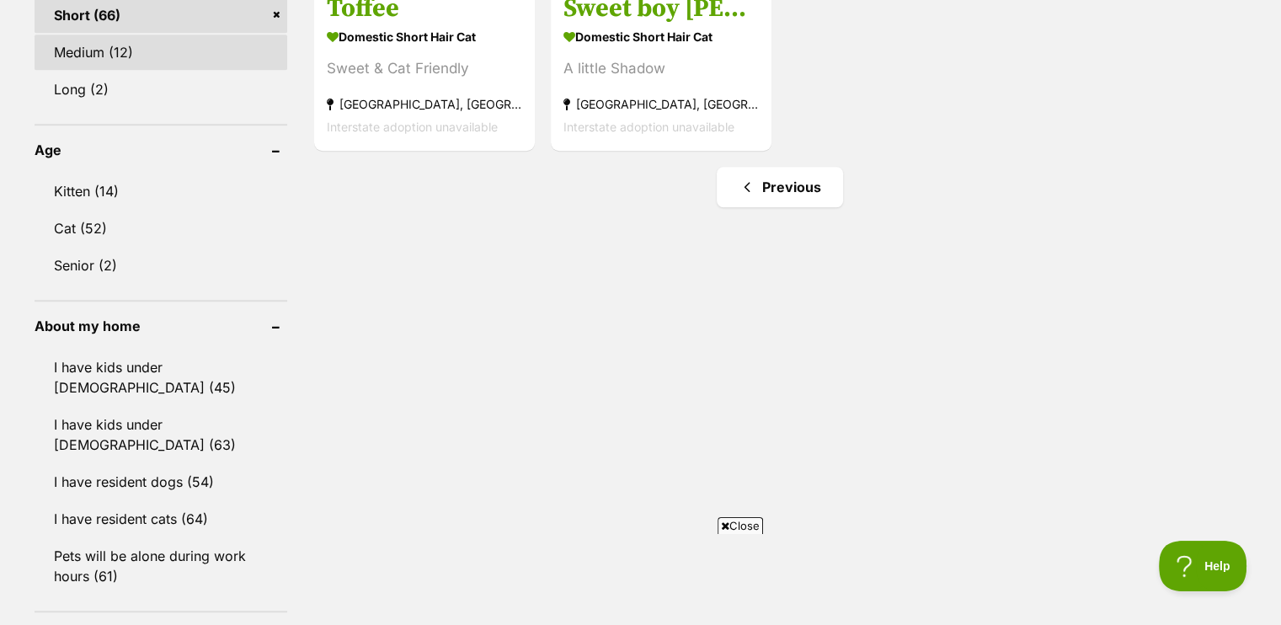
click at [94, 37] on link "Medium (12)" at bounding box center [161, 52] width 253 height 35
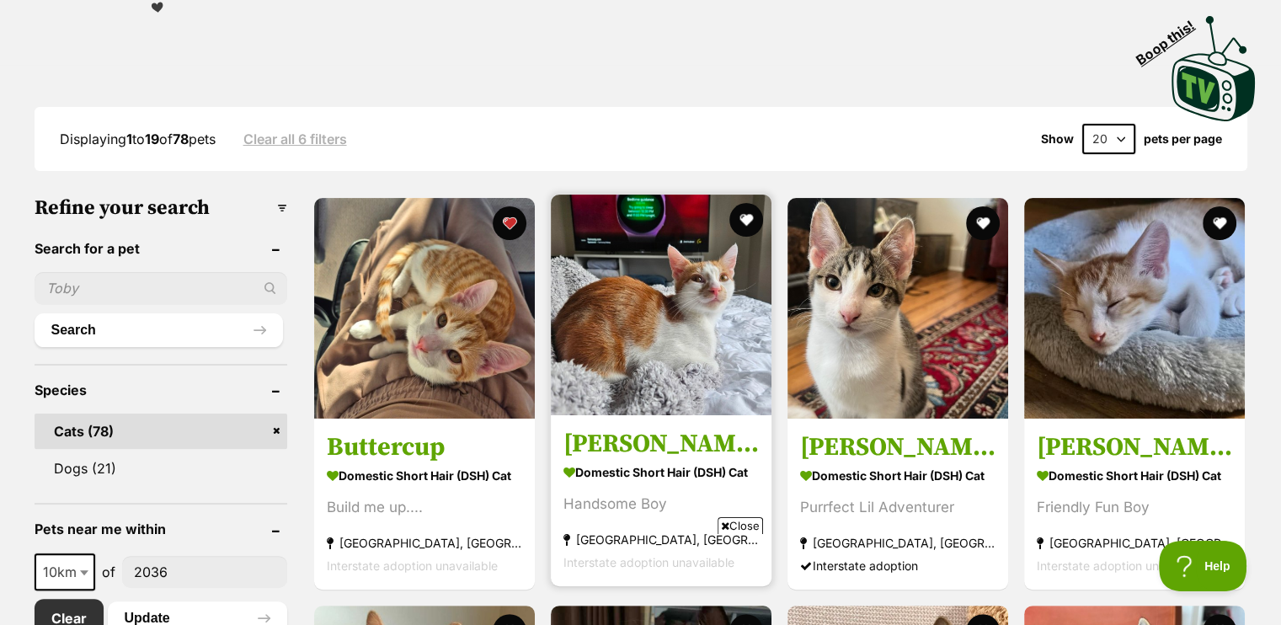
scroll to position [454, 0]
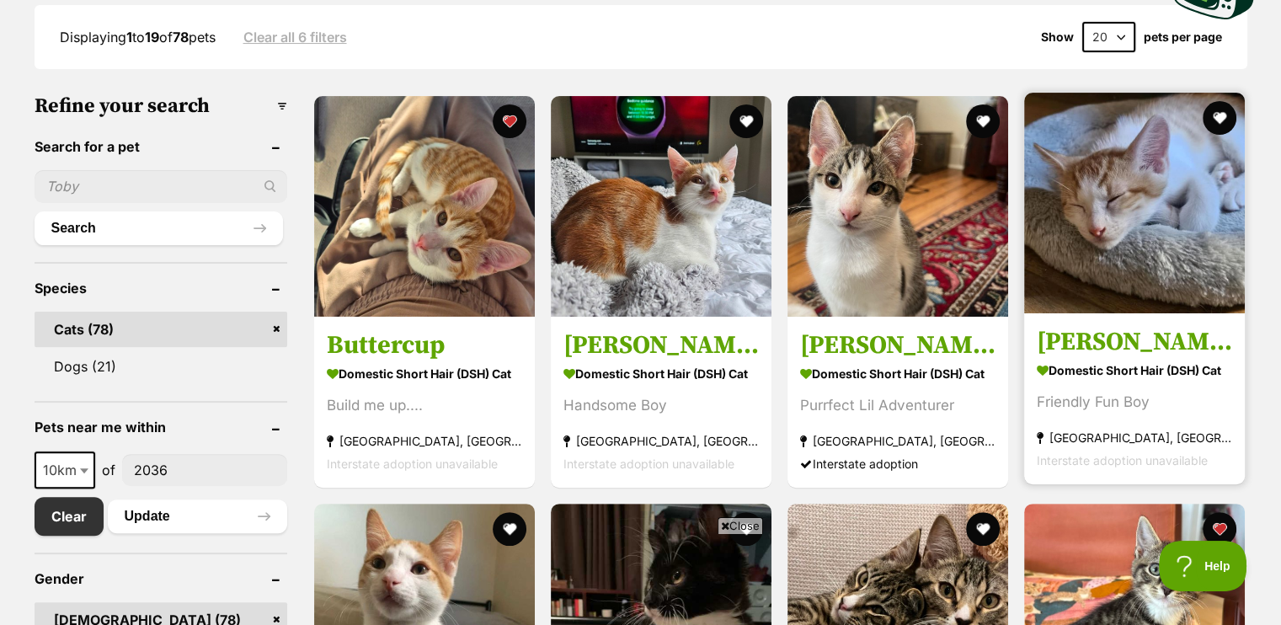
click at [1096, 196] on img at bounding box center [1134, 203] width 221 height 221
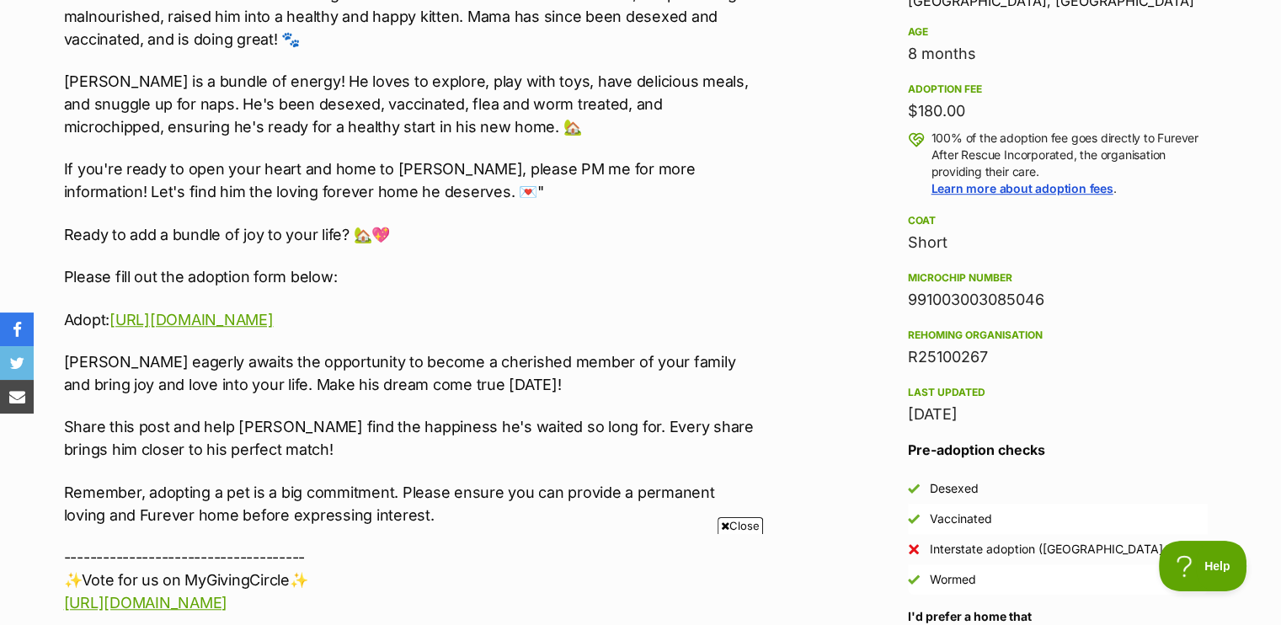
scroll to position [1159, 0]
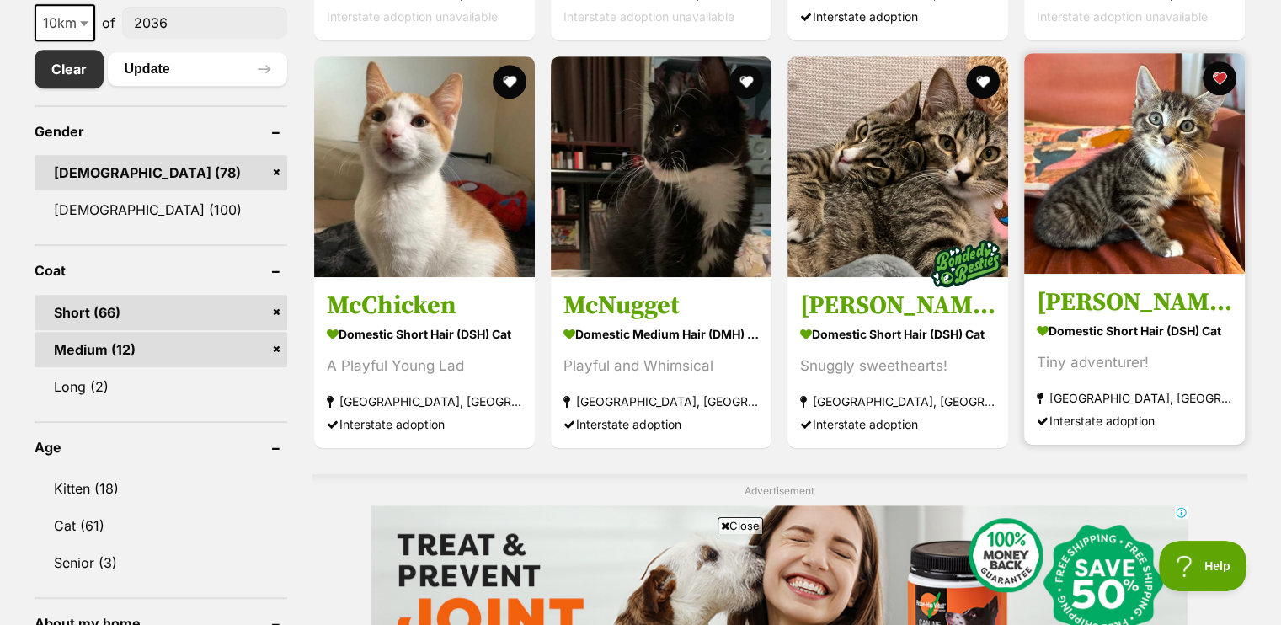
click at [1101, 175] on img at bounding box center [1134, 163] width 221 height 221
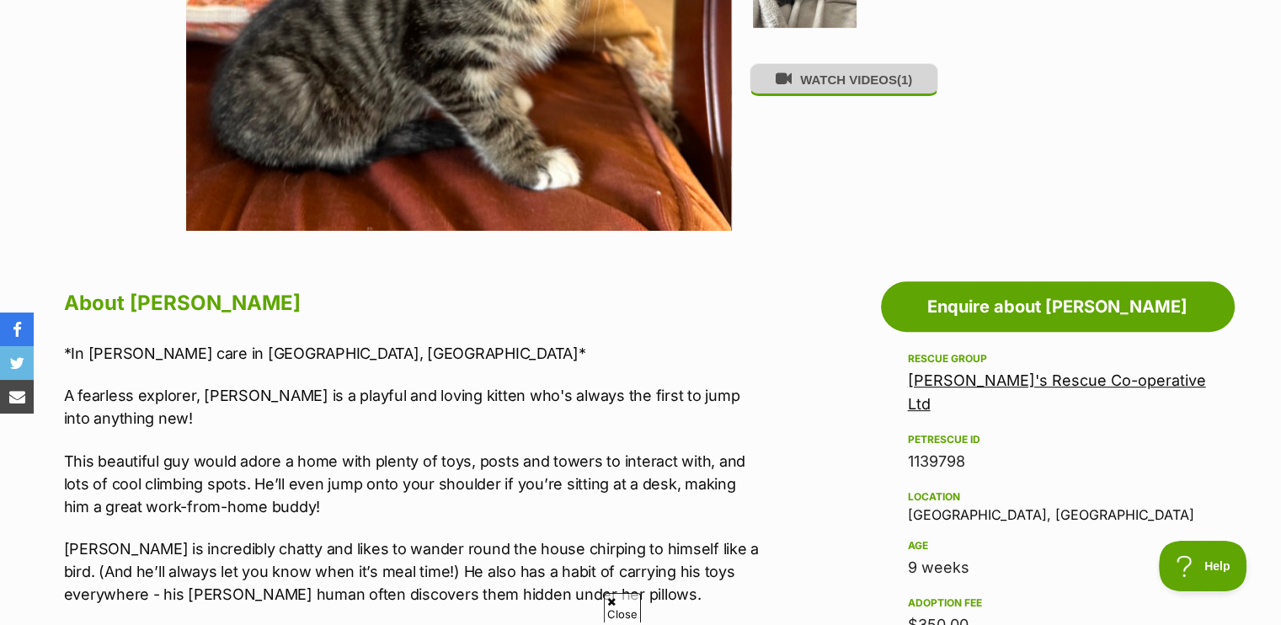
click at [835, 81] on button "WATCH VIDEOS (1)" at bounding box center [843, 79] width 189 height 33
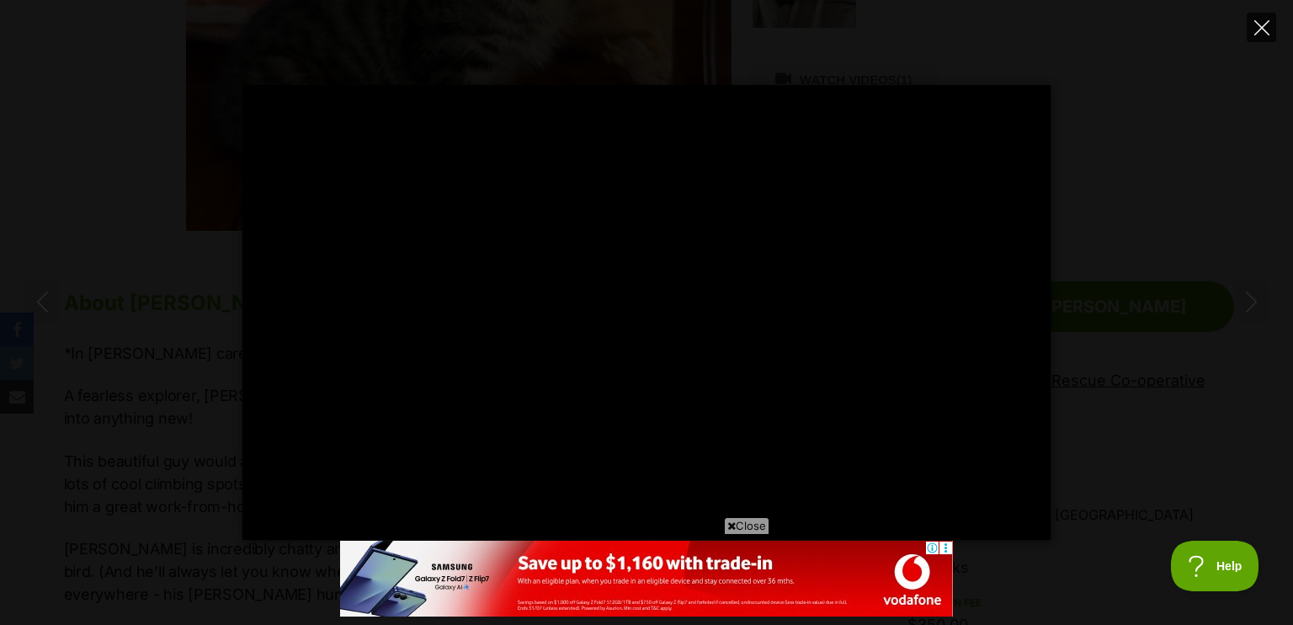
click at [1262, 35] on icon "Close" at bounding box center [1262, 27] width 15 height 15
type input "34.69"
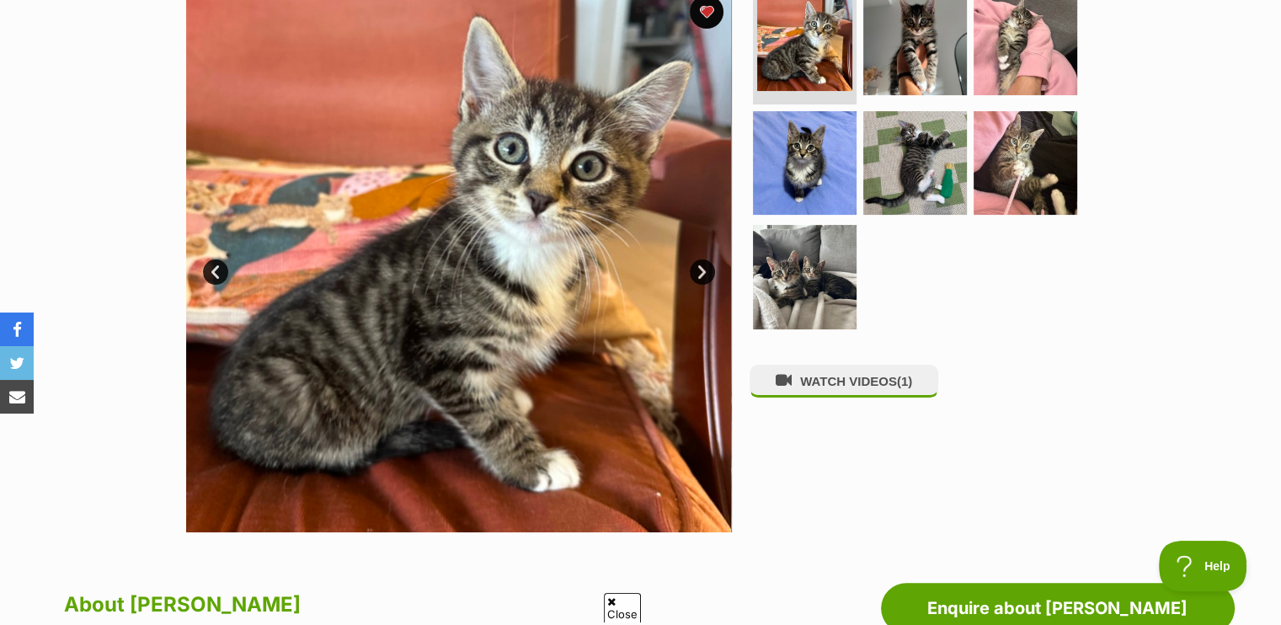
click at [709, 269] on link "Next" at bounding box center [702, 271] width 25 height 25
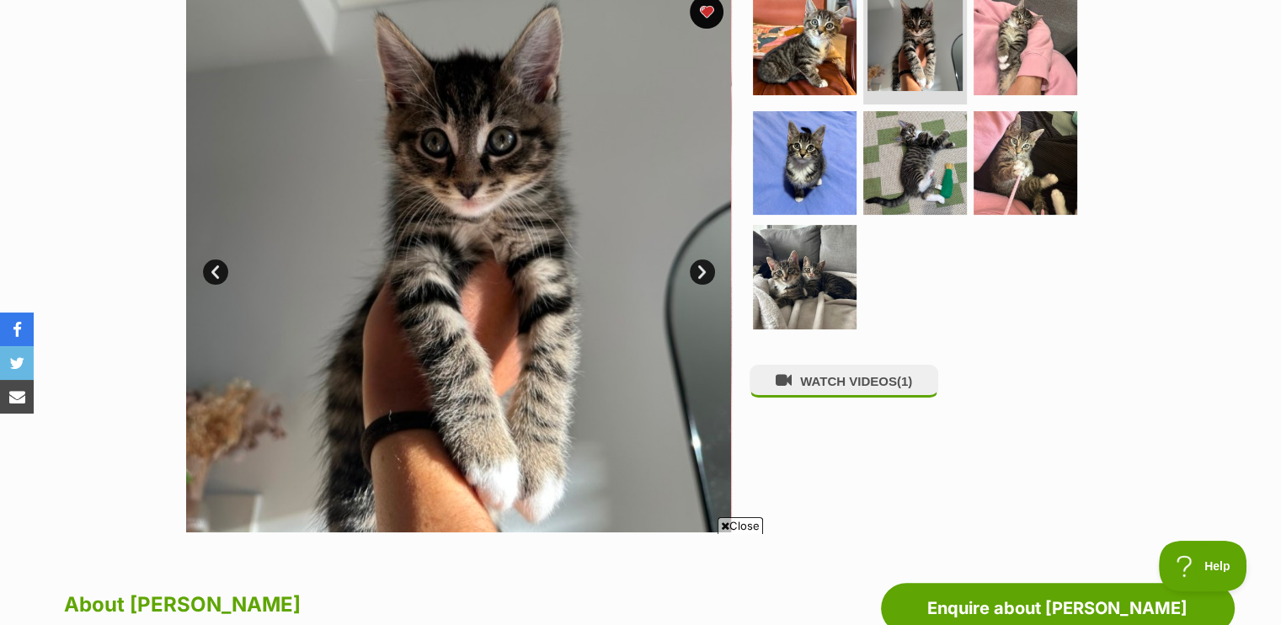
click at [709, 269] on link "Next" at bounding box center [702, 271] width 25 height 25
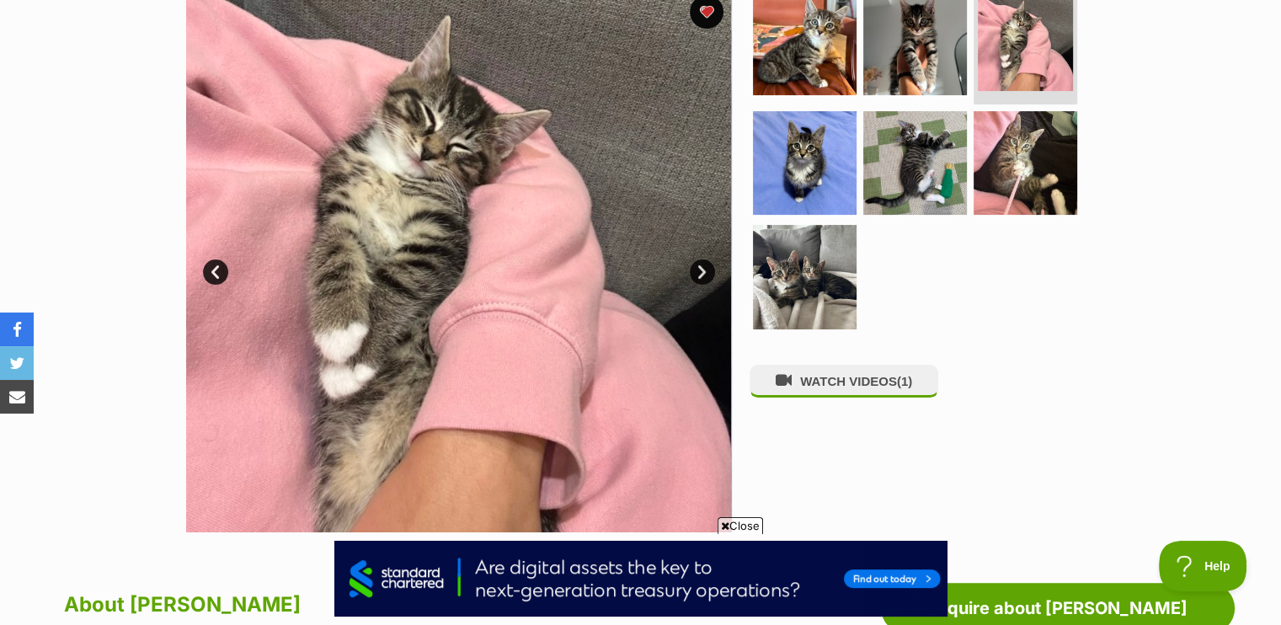
click at [709, 269] on link "Next" at bounding box center [702, 271] width 25 height 25
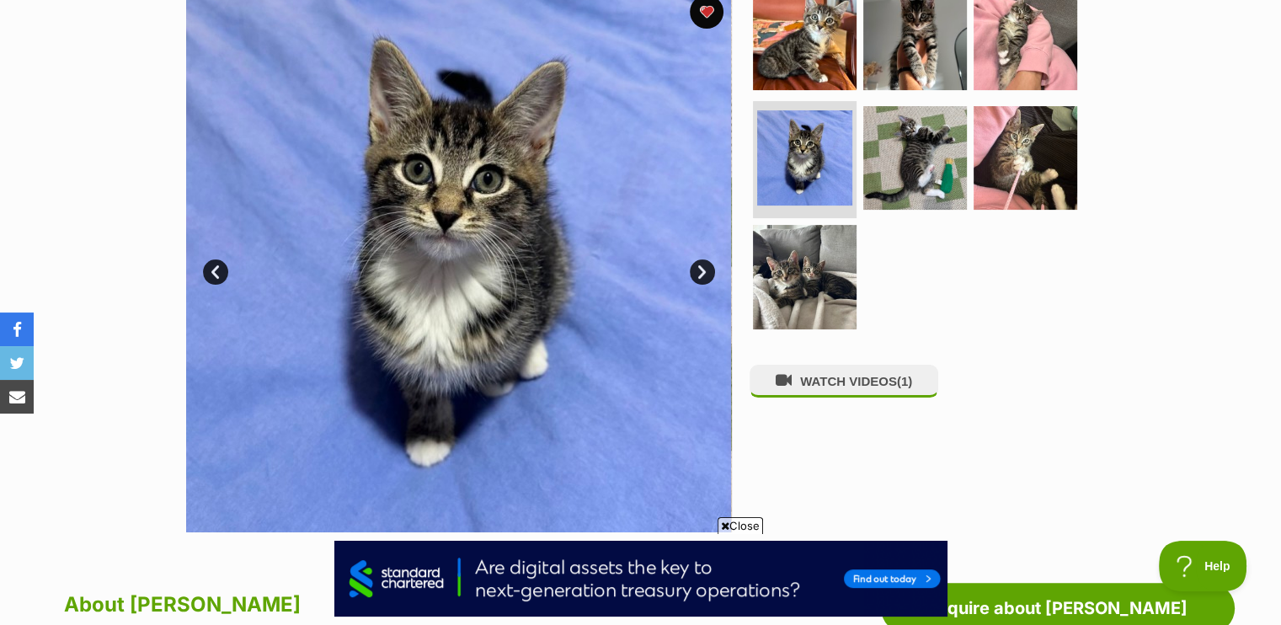
click at [709, 269] on link "Next" at bounding box center [702, 271] width 25 height 25
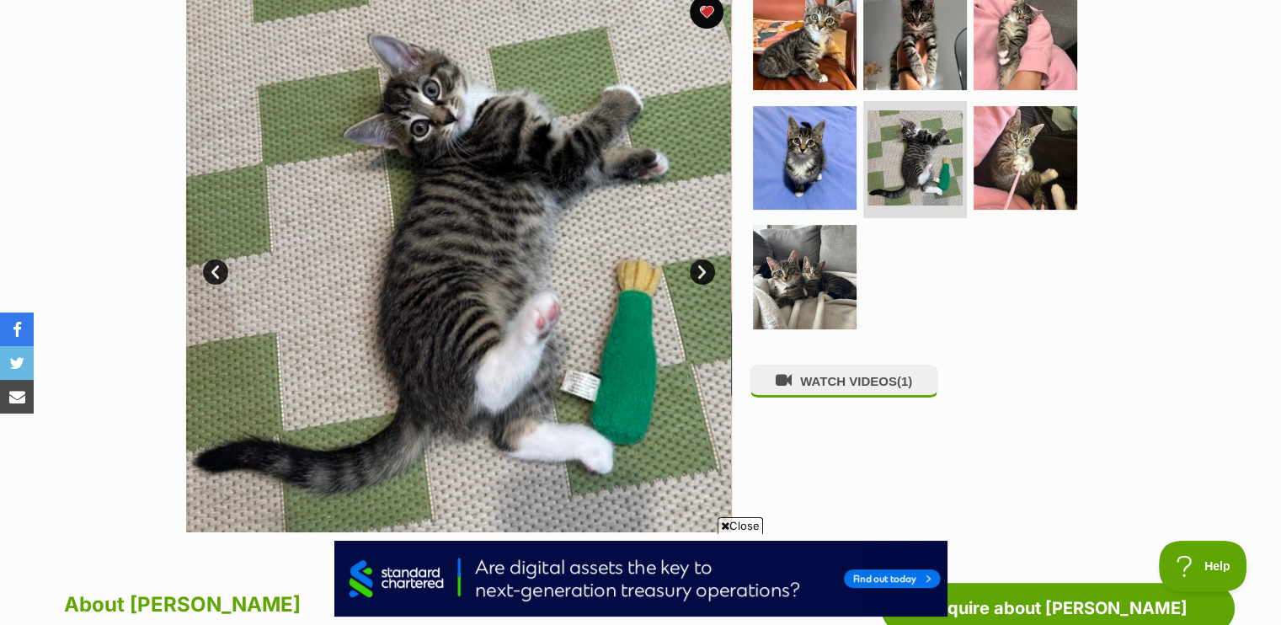
click at [709, 269] on link "Next" at bounding box center [702, 271] width 25 height 25
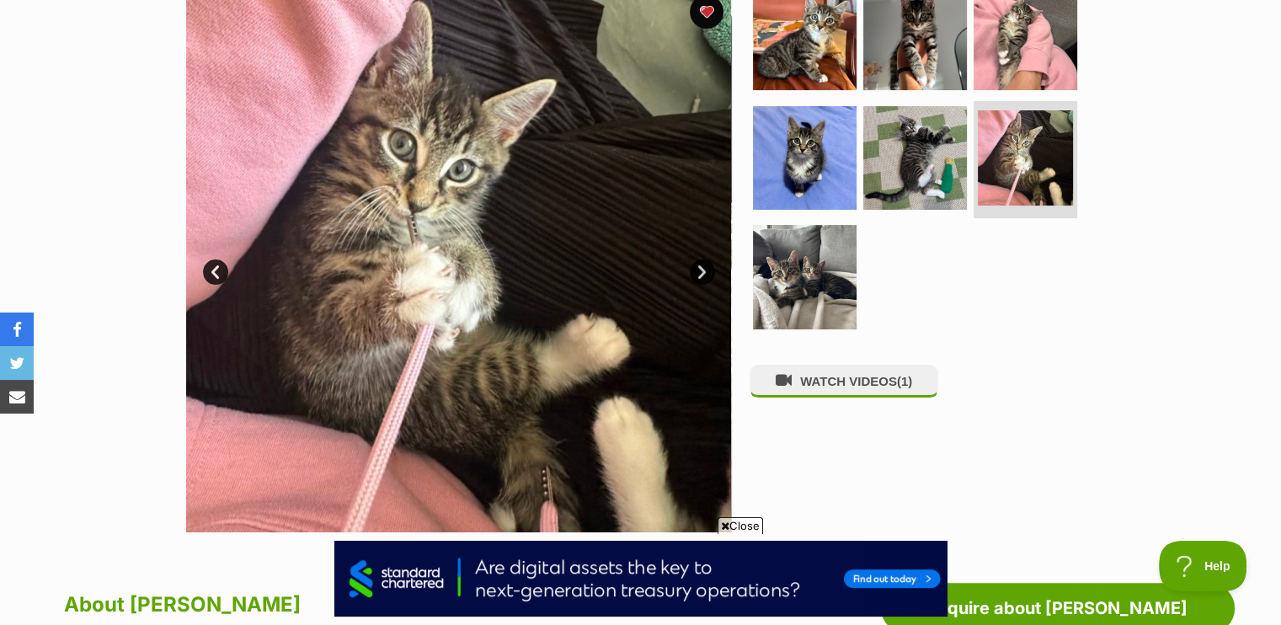
click at [709, 269] on link "Next" at bounding box center [702, 271] width 25 height 25
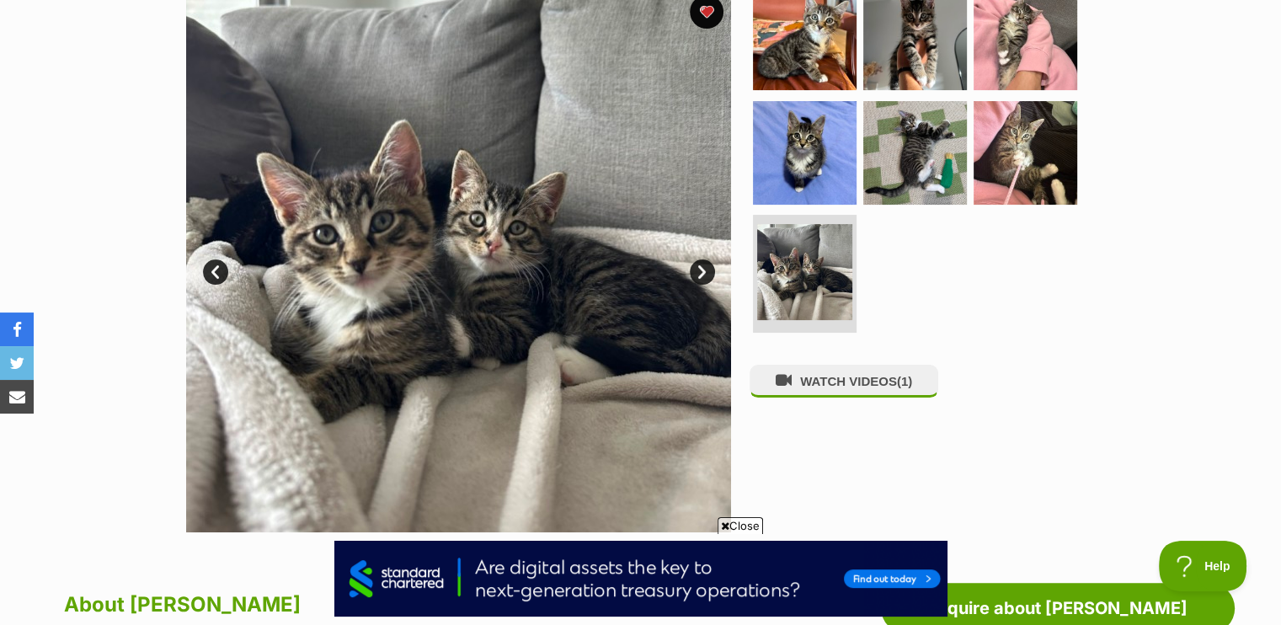
click at [707, 275] on link "Next" at bounding box center [702, 271] width 25 height 25
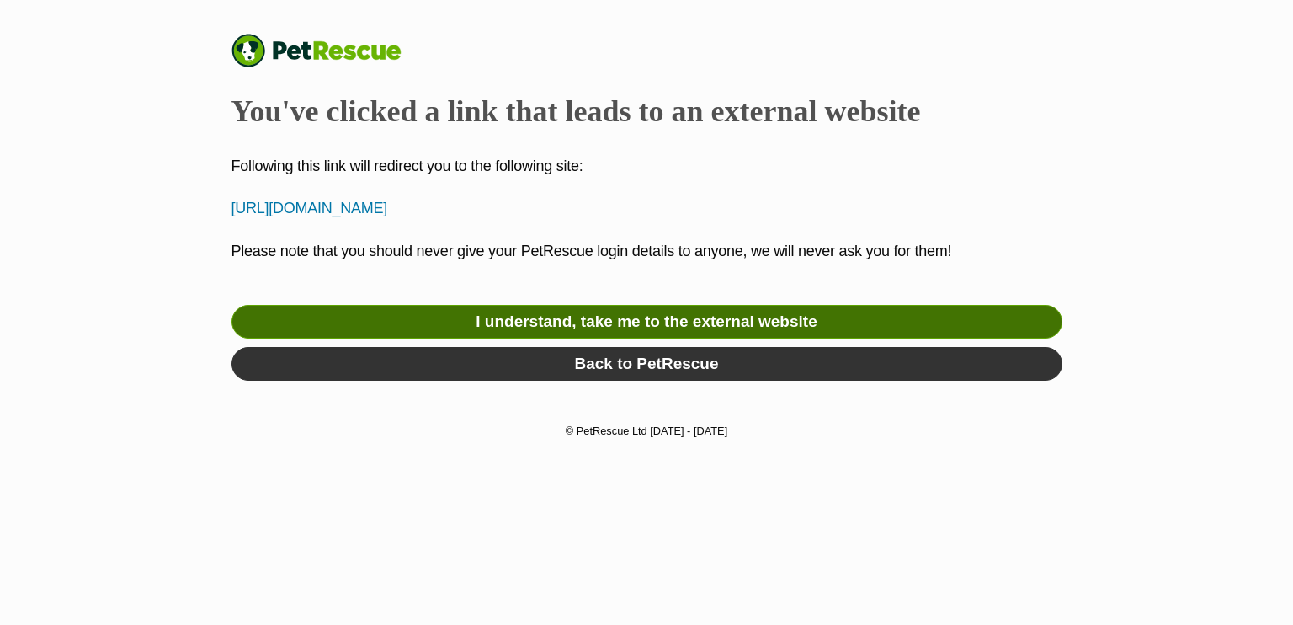
click at [620, 319] on link "I understand, take me to the external website" at bounding box center [647, 322] width 831 height 34
